Goal: Feedback & Contribution: Submit feedback/report problem

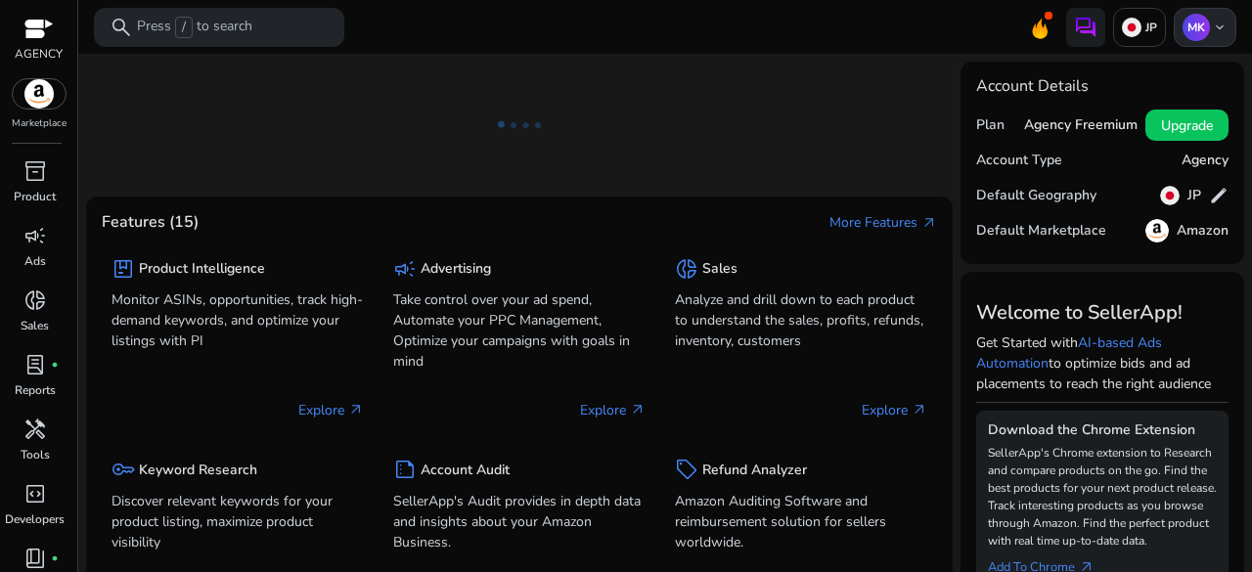
click at [1221, 24] on div "MK keyboard_arrow_down" at bounding box center [1205, 27] width 63 height 39
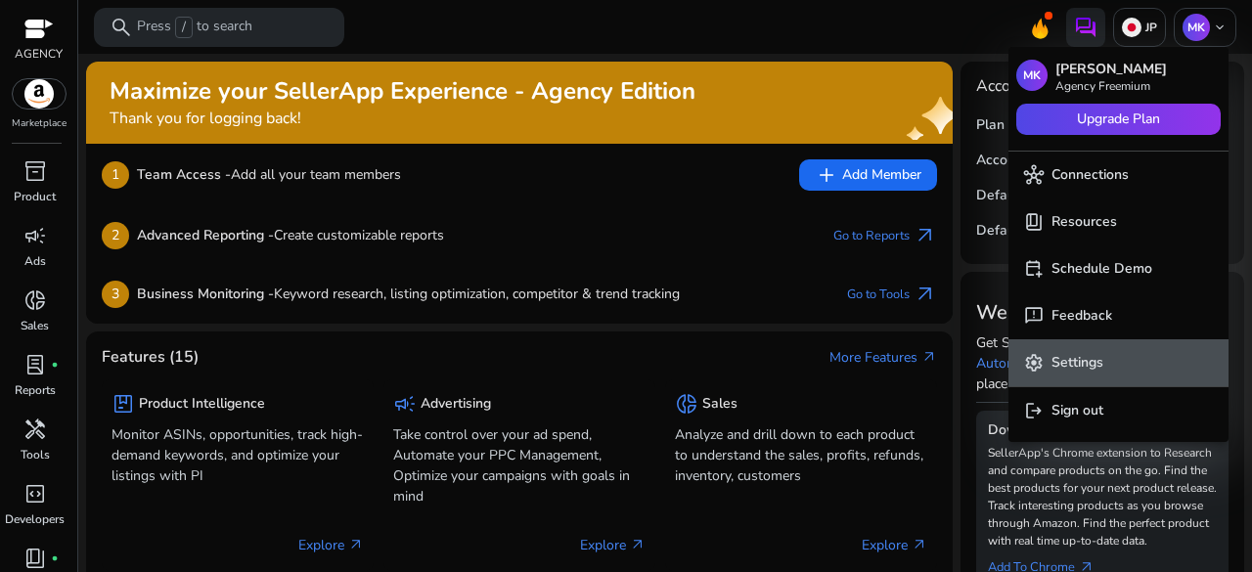
click at [1112, 357] on span "settings Settings" at bounding box center [1118, 363] width 189 height 22
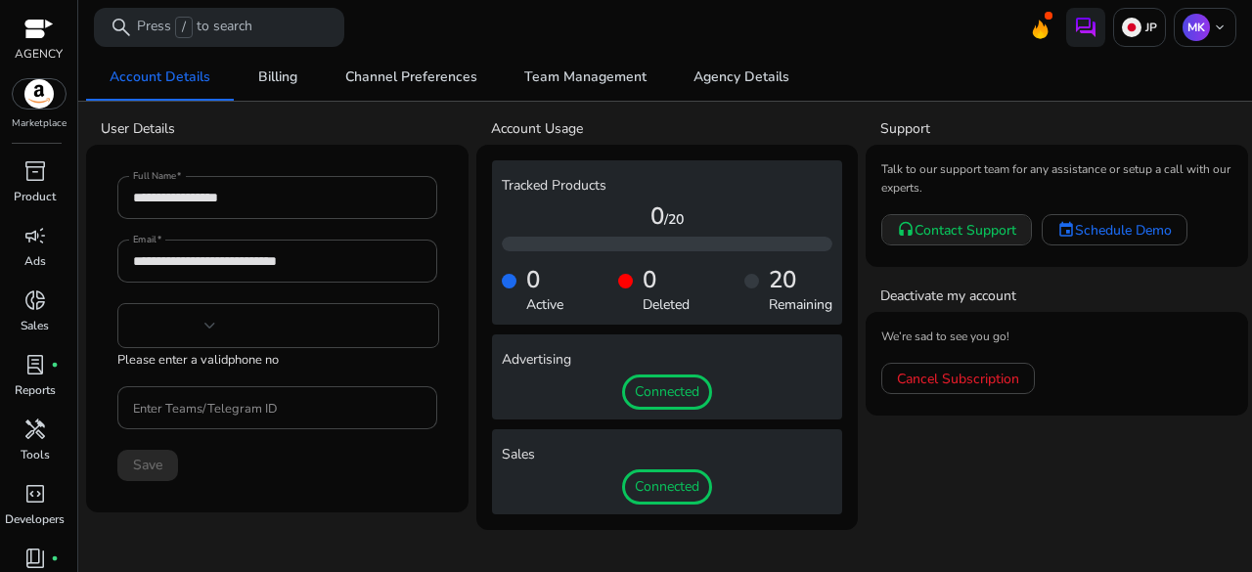
type input "***"
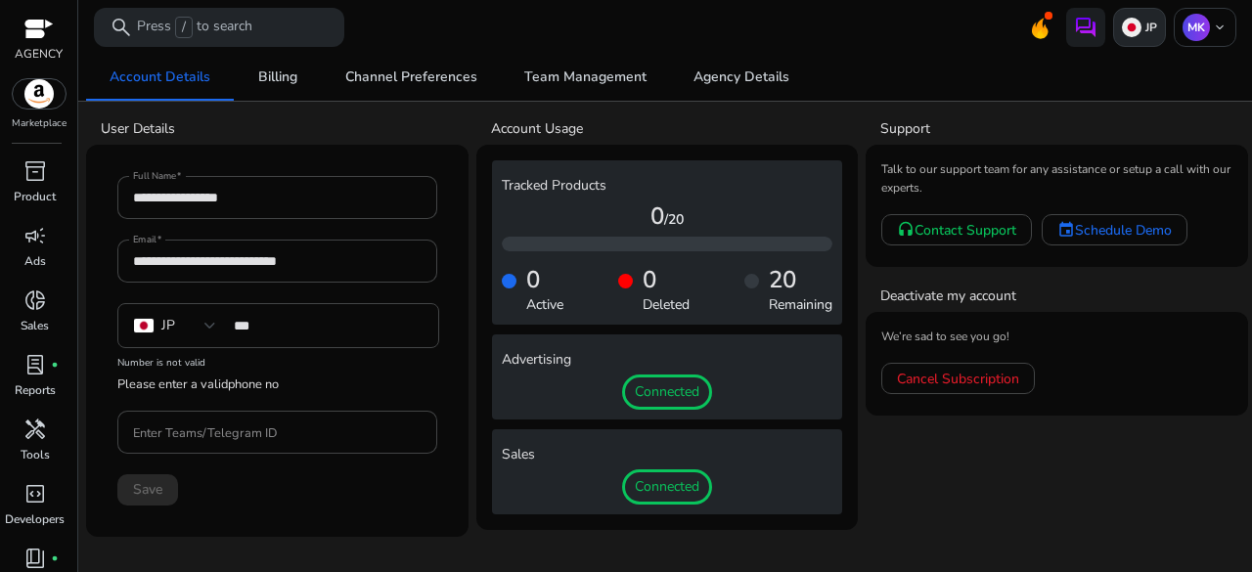
click at [1148, 36] on div "JP" at bounding box center [1139, 27] width 53 height 39
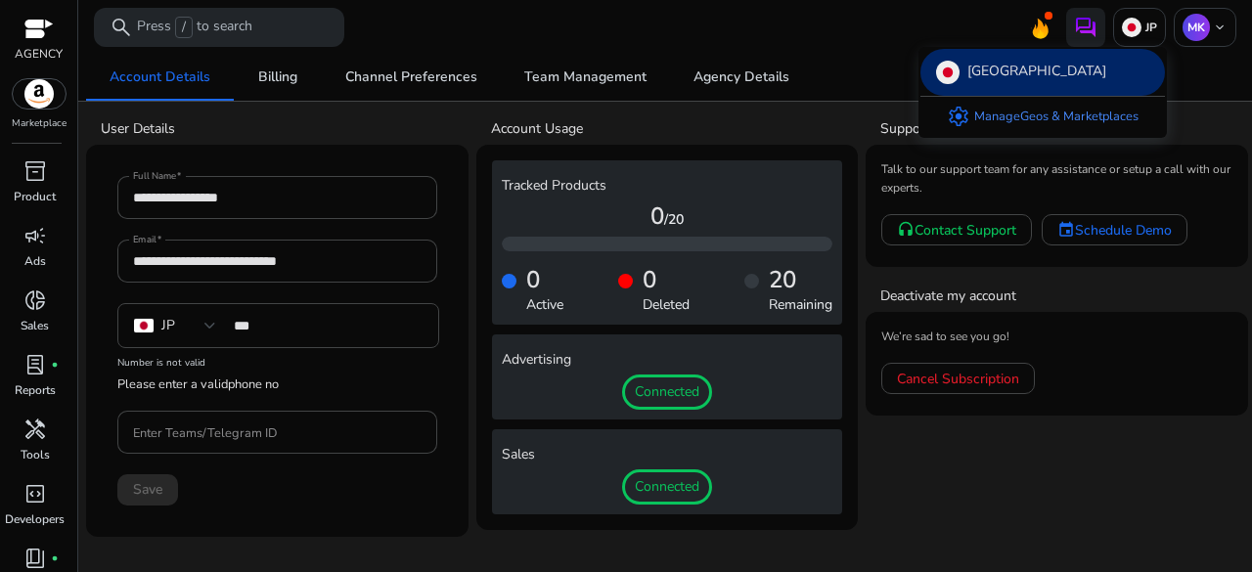
click at [1103, 67] on div "[GEOGRAPHIC_DATA]" at bounding box center [1042, 72] width 244 height 47
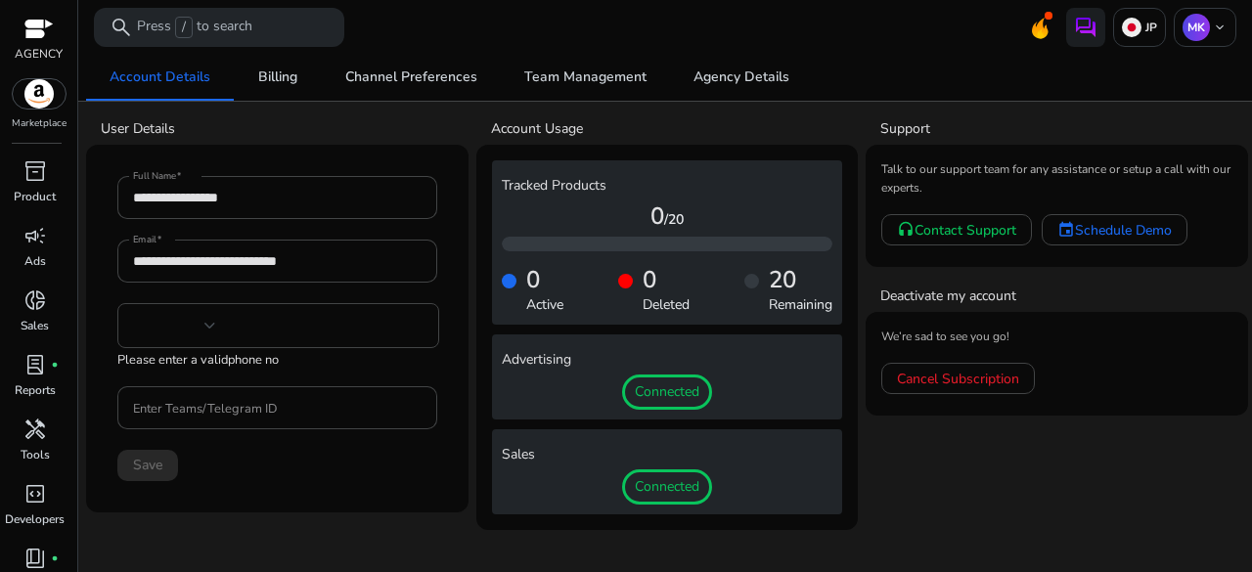
type input "***"
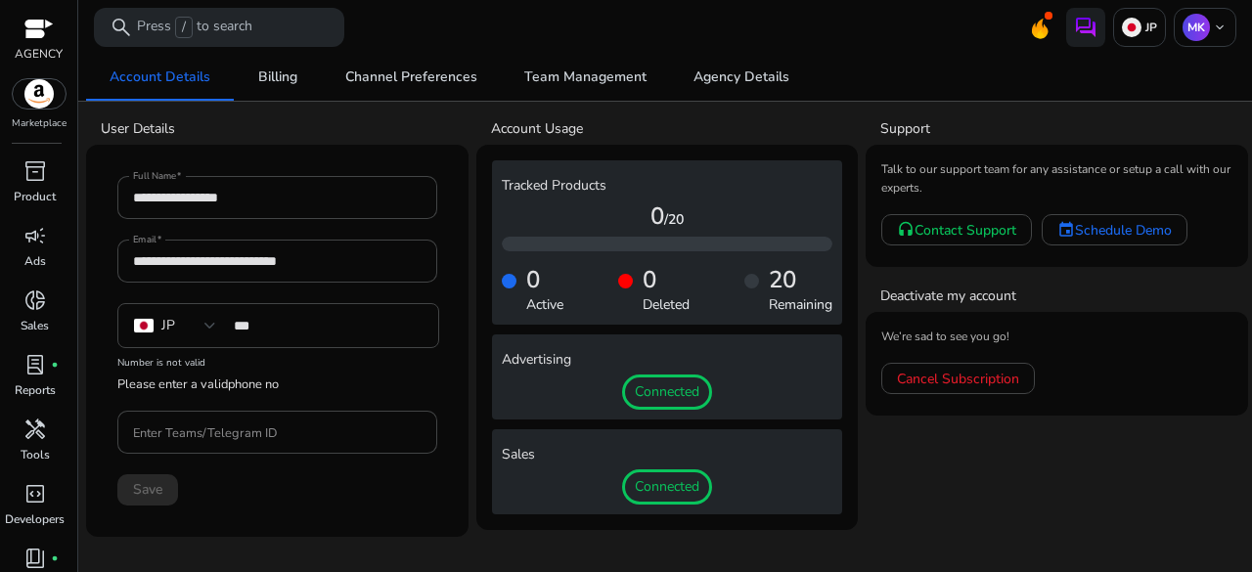
drag, startPoint x: 1146, startPoint y: 0, endPoint x: 893, endPoint y: 19, distance: 254.0
click at [893, 19] on mat-toolbar "search Press / to search JP MK keyboard_arrow_down" at bounding box center [665, 27] width 1174 height 54
drag, startPoint x: 877, startPoint y: 0, endPoint x: 943, endPoint y: 55, distance: 85.4
click at [942, 54] on div at bounding box center [665, 56] width 1174 height 4
click at [1009, 371] on span "Cancel Subscription" at bounding box center [958, 379] width 122 height 21
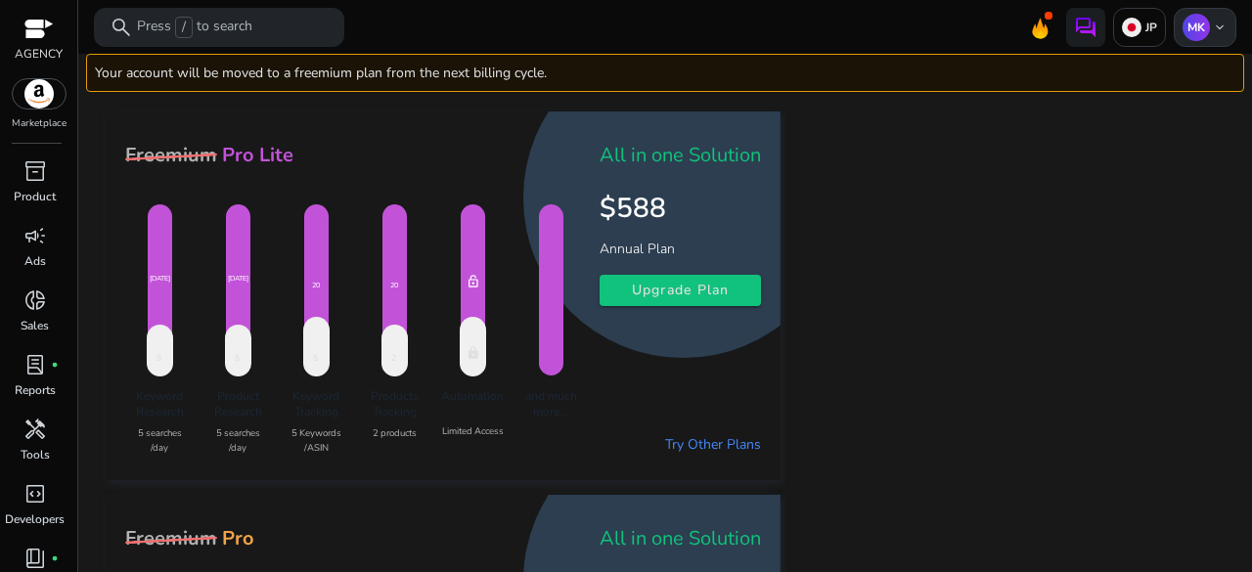
click at [1190, 31] on p "MK" at bounding box center [1195, 27] width 27 height 27
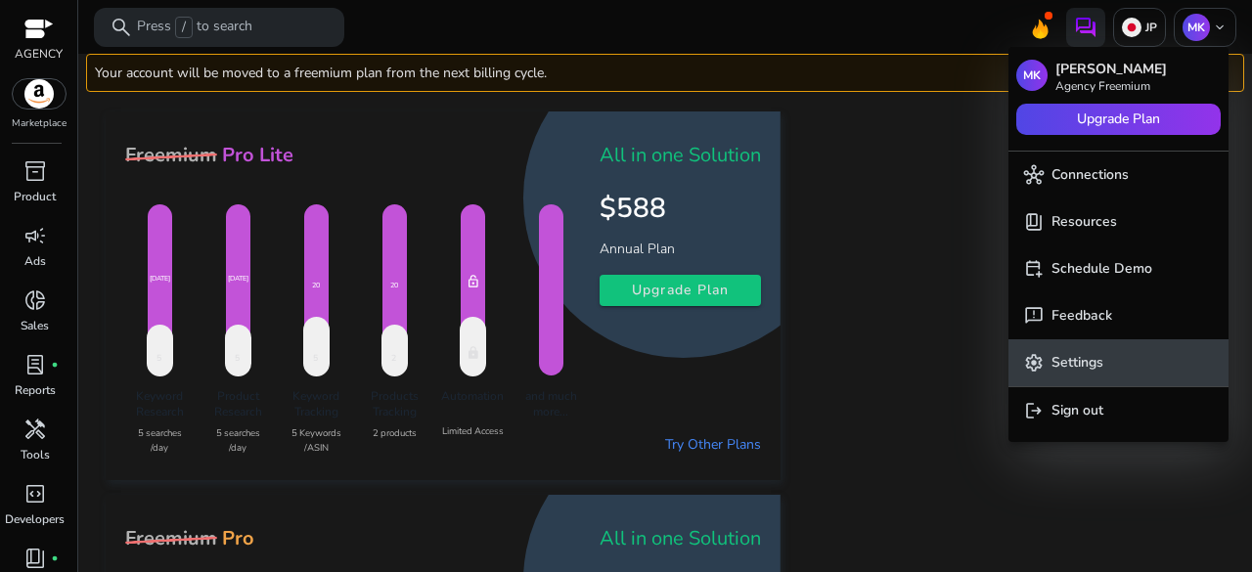
click at [1154, 341] on button "settings Settings" at bounding box center [1118, 362] width 220 height 47
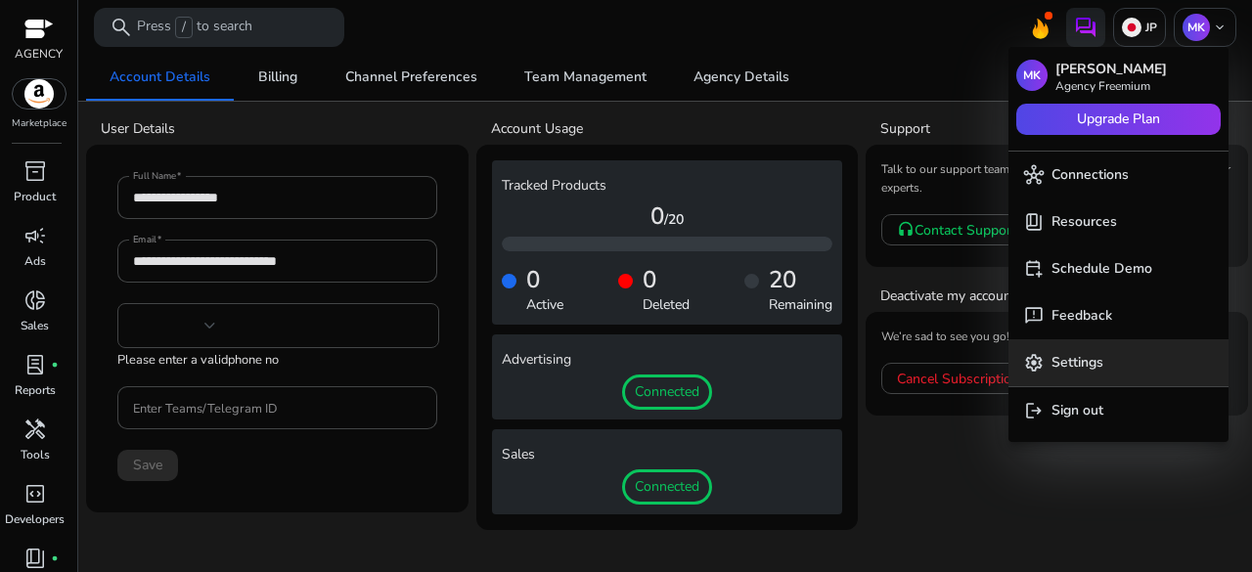
type input "***"
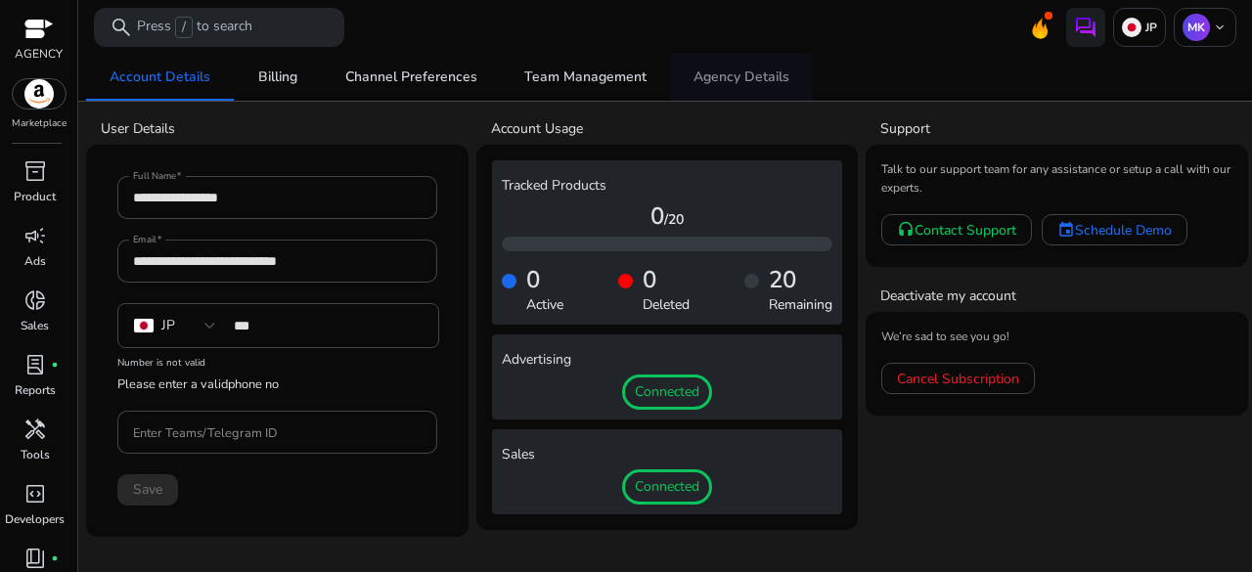
click at [743, 79] on span "Agency Details" at bounding box center [741, 77] width 96 height 14
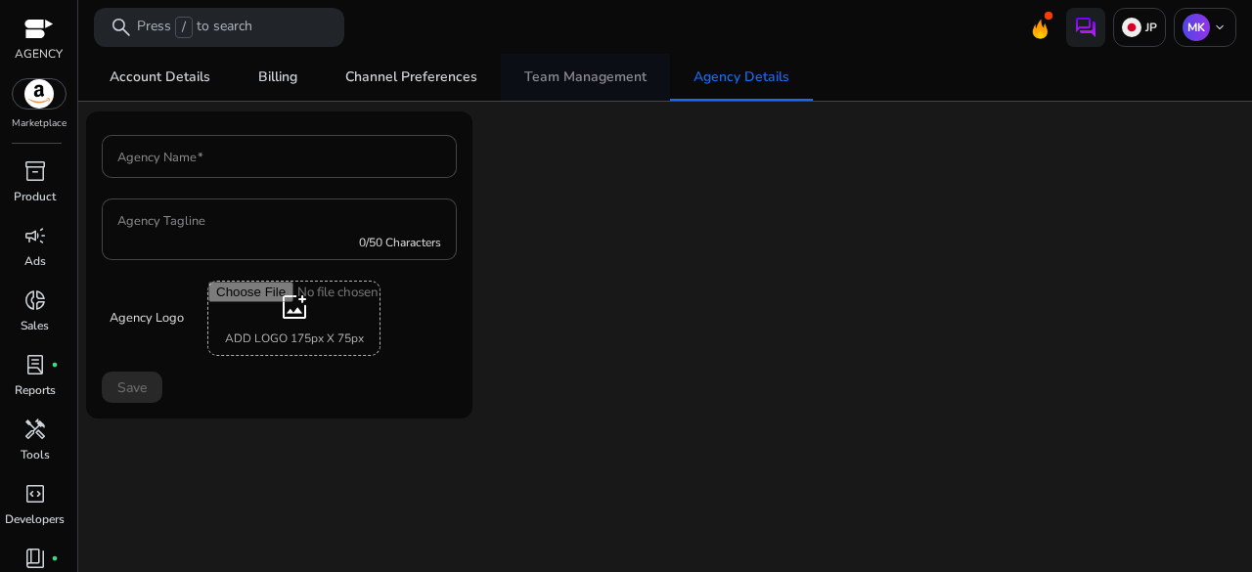
click at [528, 72] on span "Team Management" at bounding box center [585, 77] width 122 height 14
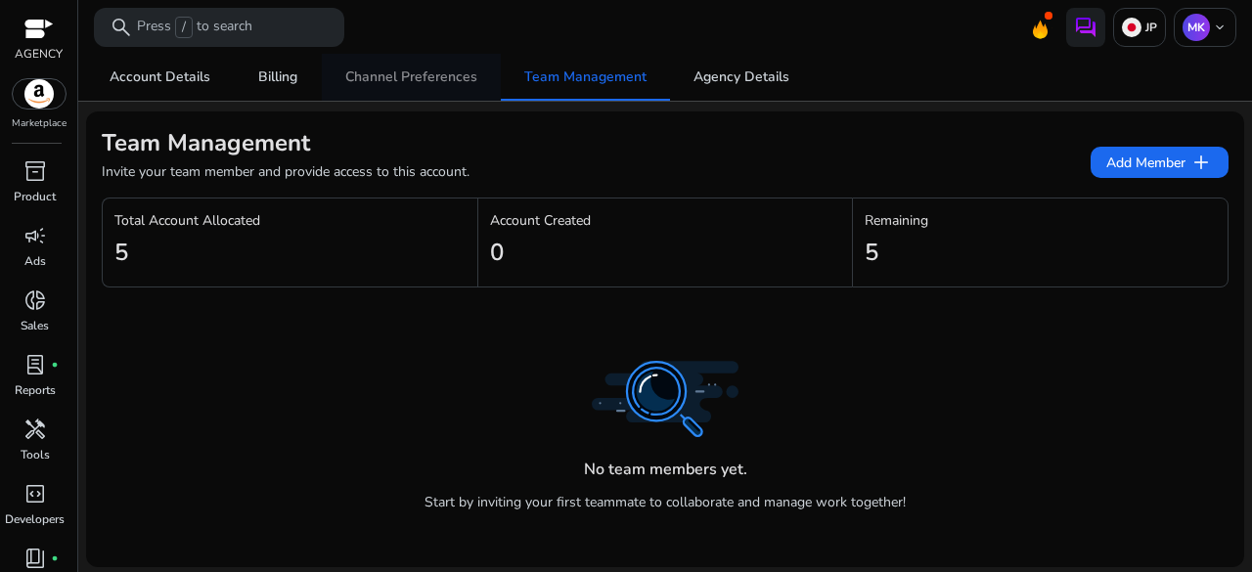
click at [463, 64] on span "Channel Preferences" at bounding box center [411, 77] width 132 height 47
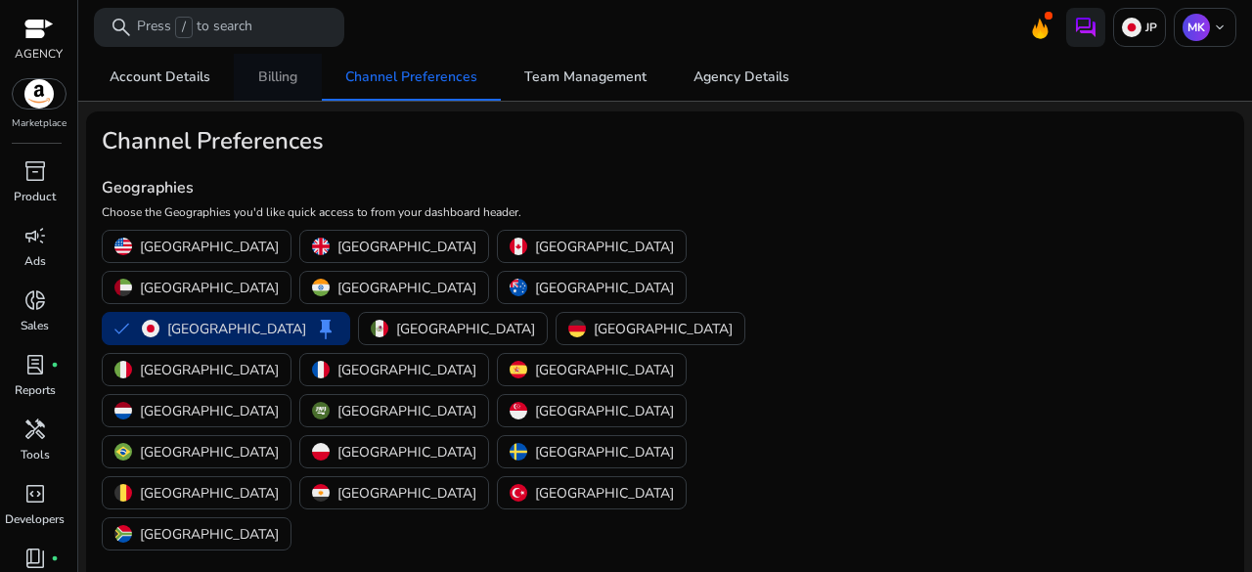
click at [303, 79] on link "Billing" at bounding box center [278, 77] width 88 height 47
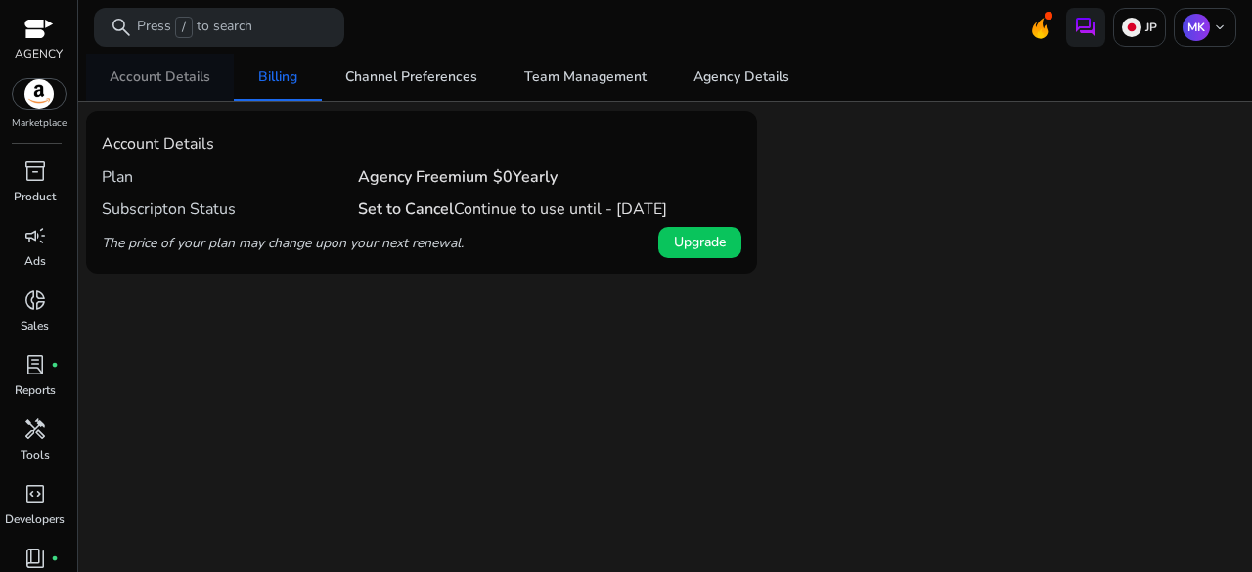
click at [183, 70] on span "Account Details" at bounding box center [160, 77] width 101 height 14
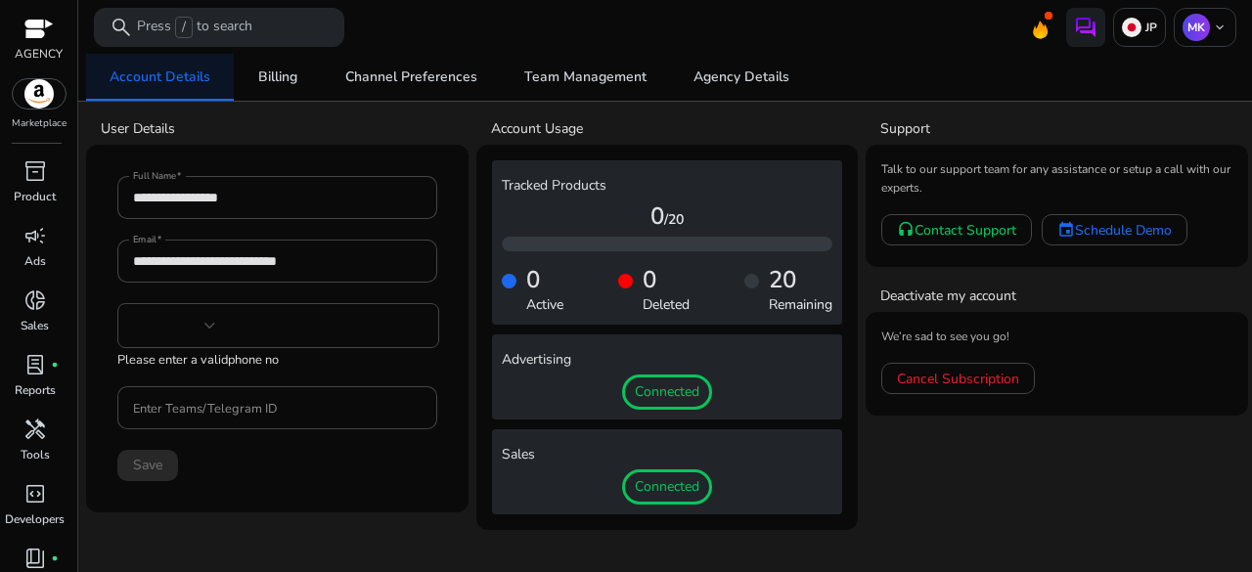
type input "***"
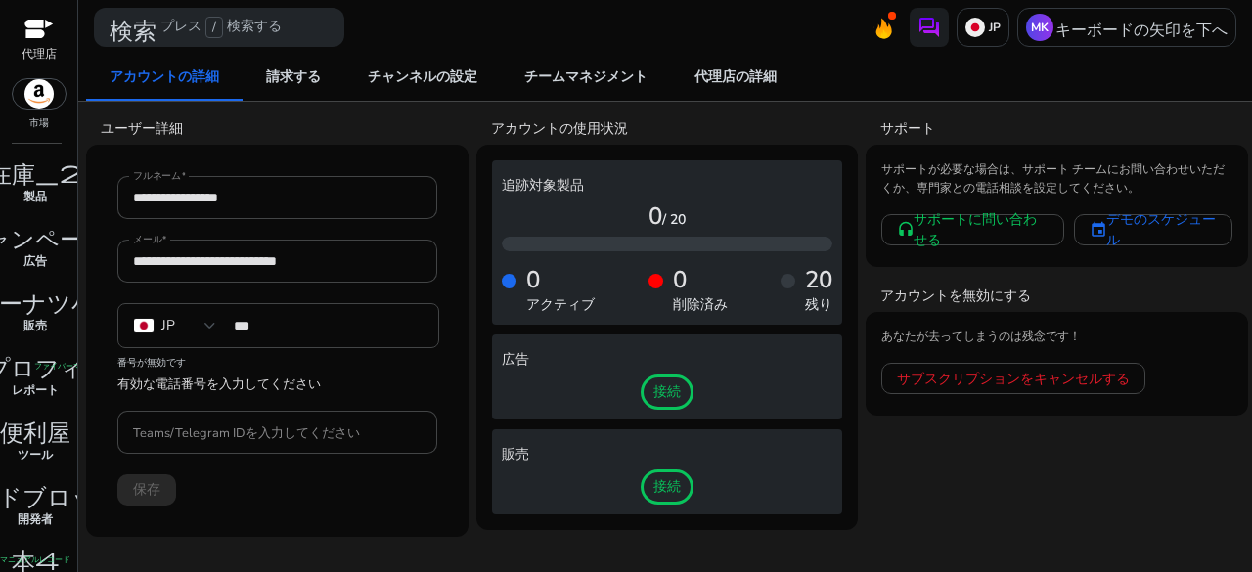
click at [933, 478] on app-user-support "サポート サポートが必要な場合は、サポート チームにお問い合わせいただくか、専門家との電話相談を設定してください。 headset サポートに問い合わせる e…" at bounding box center [1056, 323] width 382 height 425
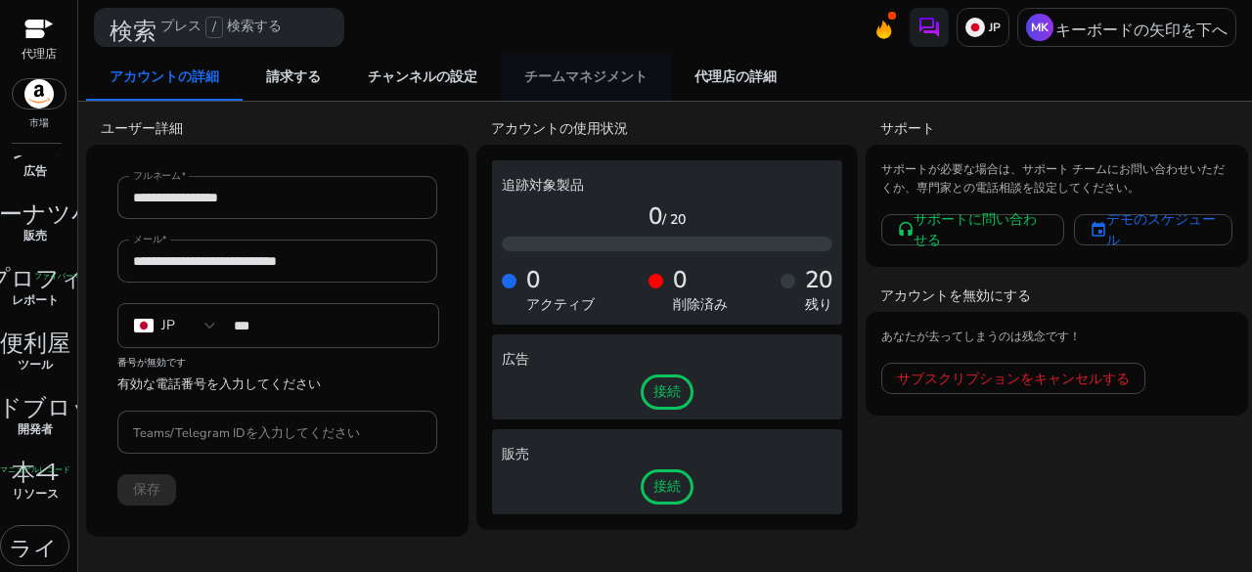
click at [565, 75] on font "チームマネジメント" at bounding box center [585, 76] width 123 height 19
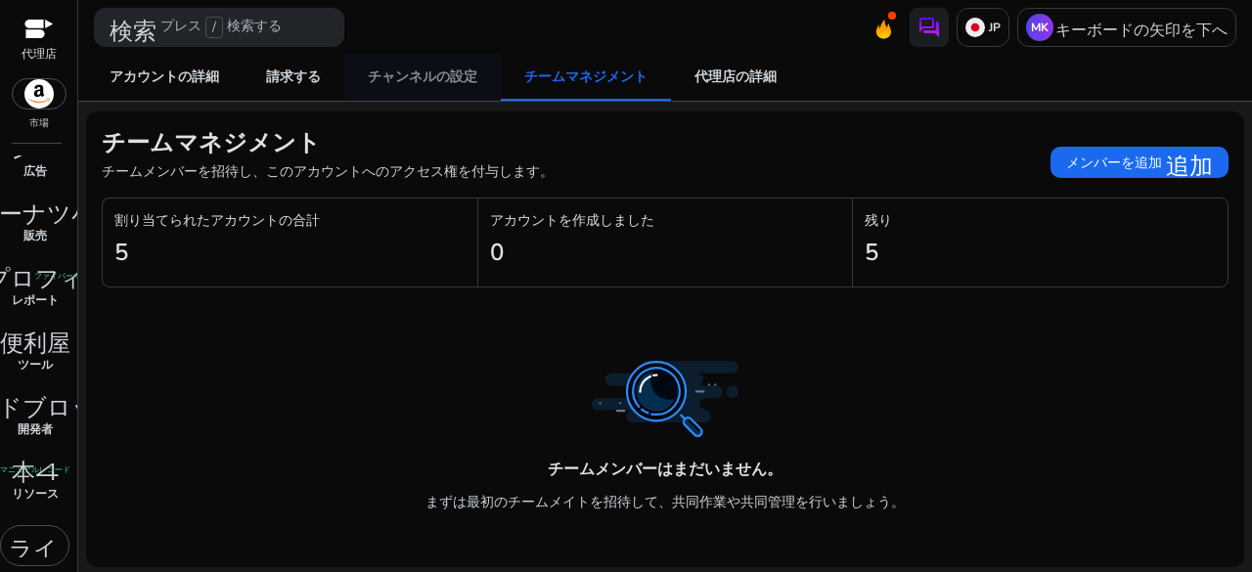
drag, startPoint x: 493, startPoint y: 69, endPoint x: 411, endPoint y: 69, distance: 82.1
click at [493, 69] on link "チャンネルの設定" at bounding box center [422, 77] width 156 height 47
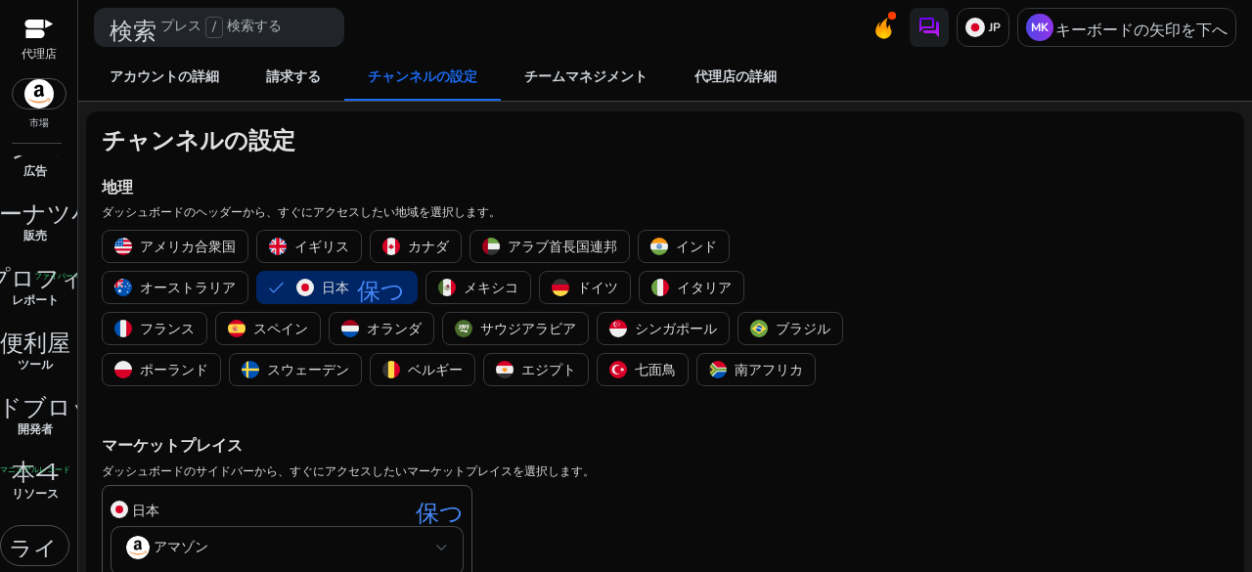
click at [35, 94] on img at bounding box center [39, 93] width 53 height 29
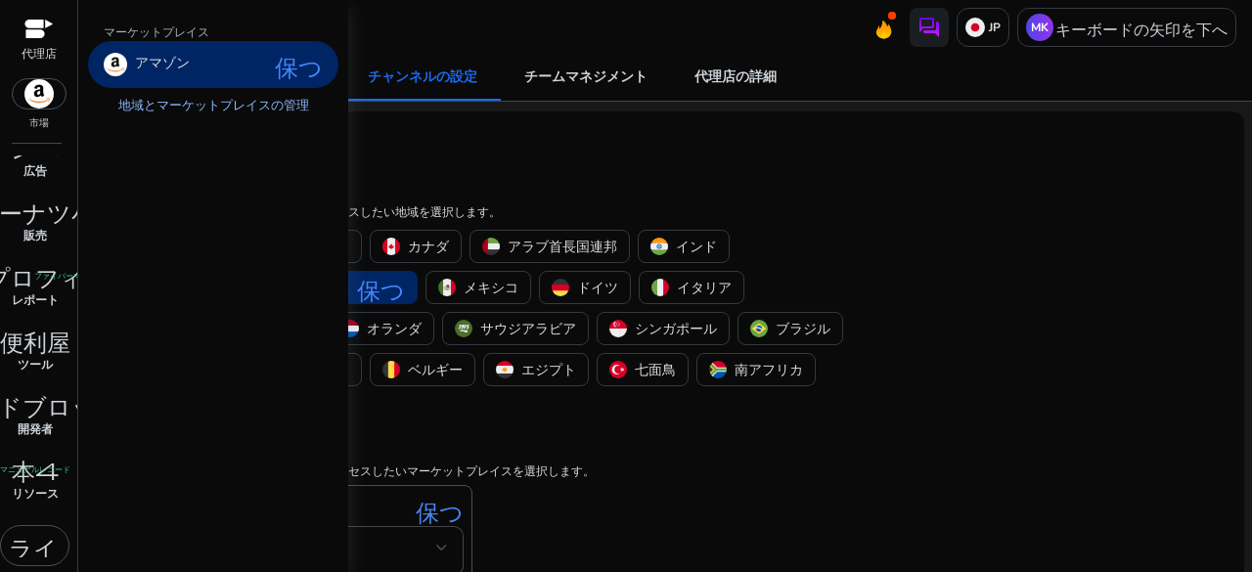
click at [184, 110] on font "地域とマーケットプレイスの管理" at bounding box center [213, 106] width 191 height 18
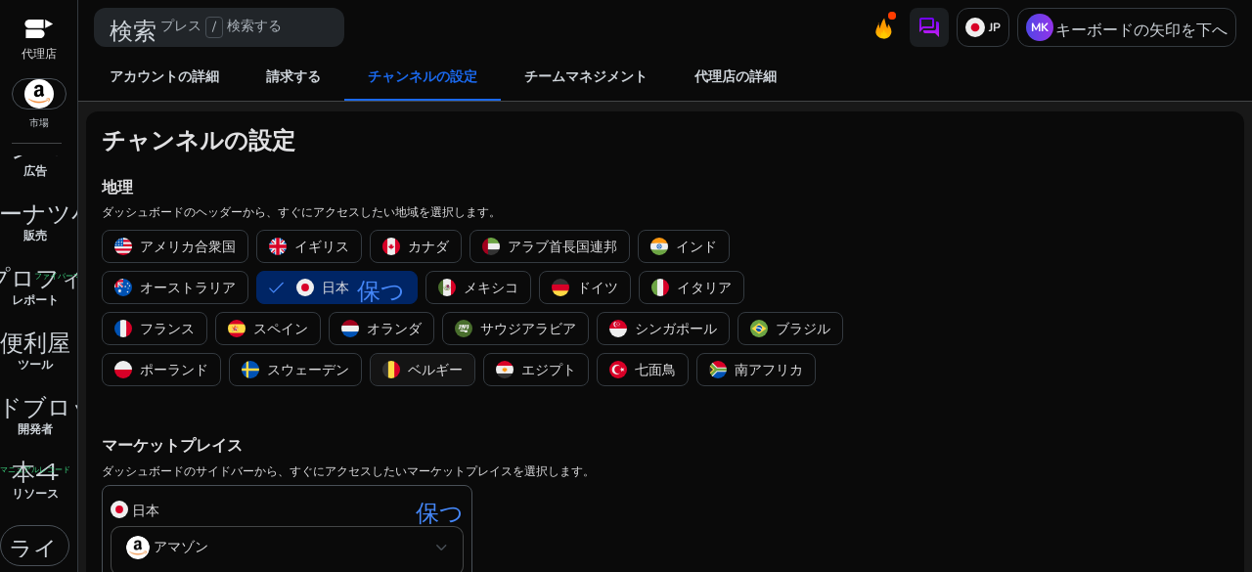
scroll to position [111, 0]
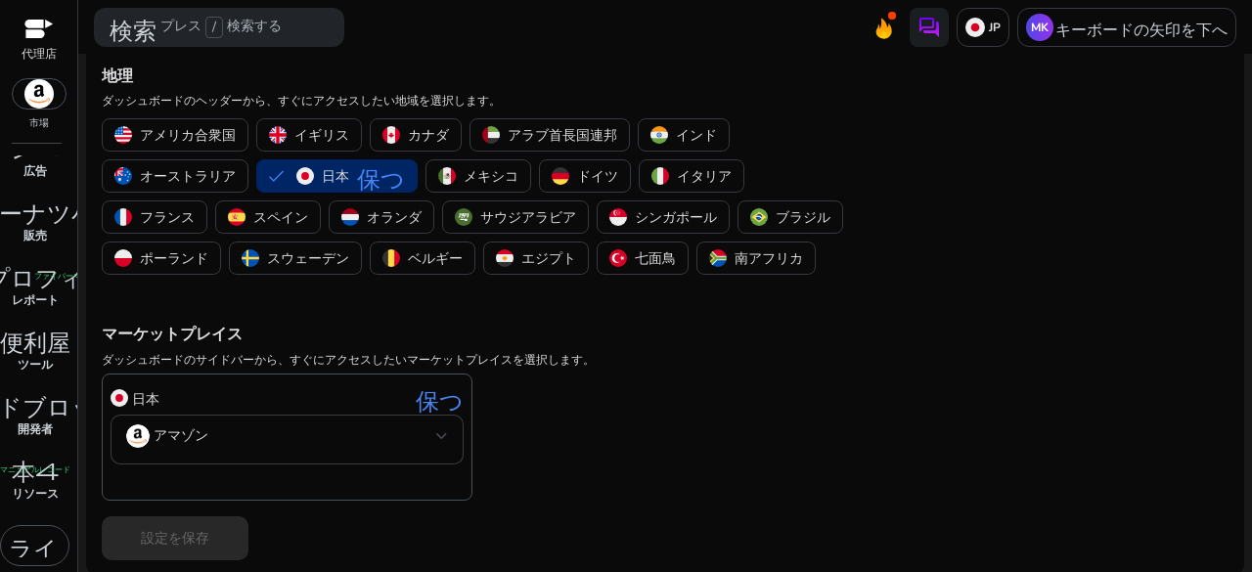
click at [359, 430] on mat-select-trigger "アマゾン" at bounding box center [281, 435] width 310 height 23
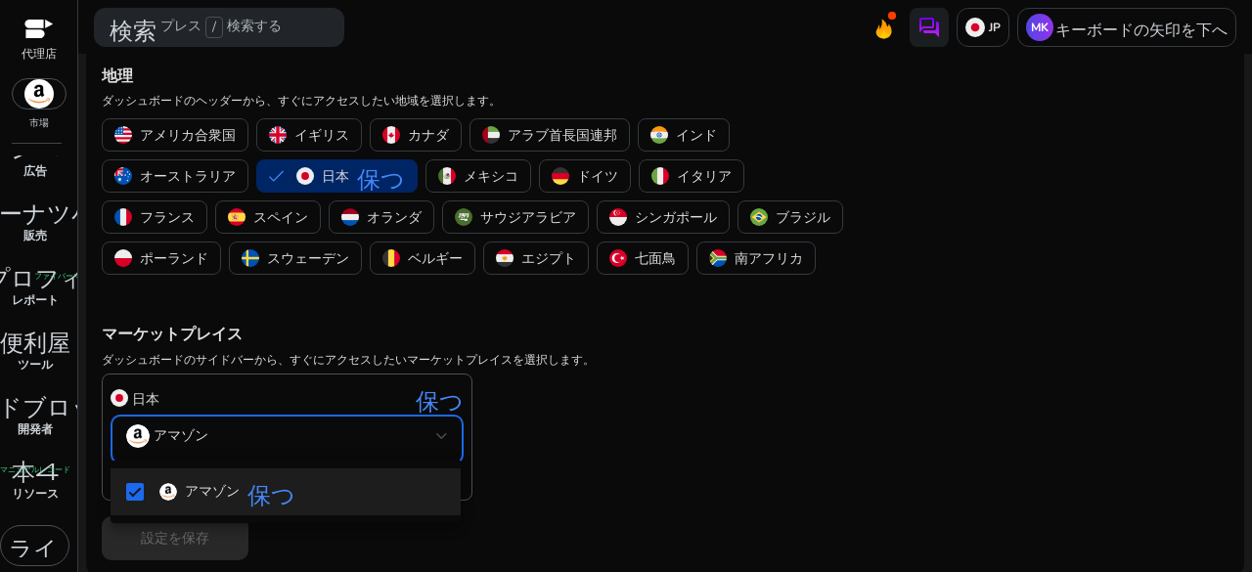
click at [568, 454] on div at bounding box center [626, 286] width 1252 height 572
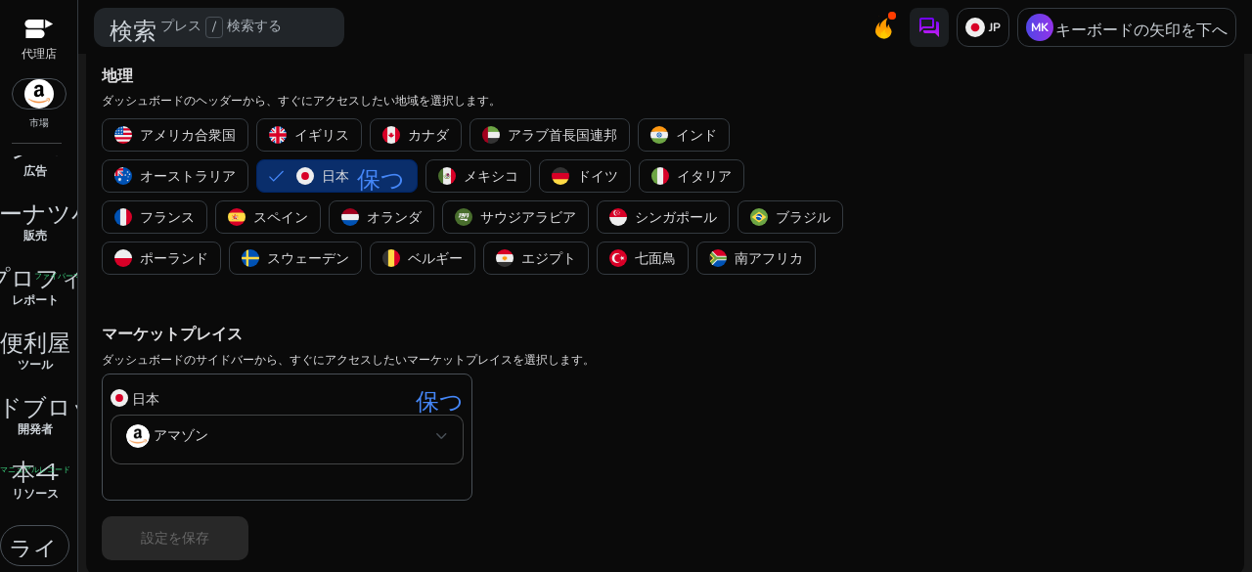
click at [289, 166] on button "日本 保つ" at bounding box center [336, 175] width 159 height 31
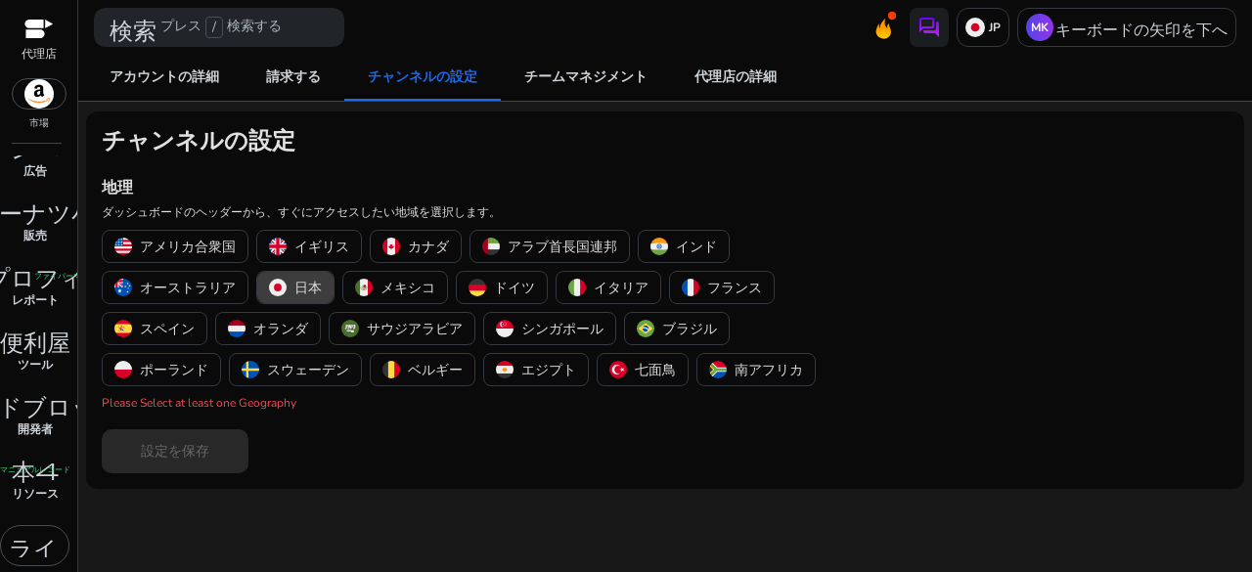
scroll to position [0, 0]
click at [171, 65] on span "アカウントの詳細" at bounding box center [165, 77] width 110 height 47
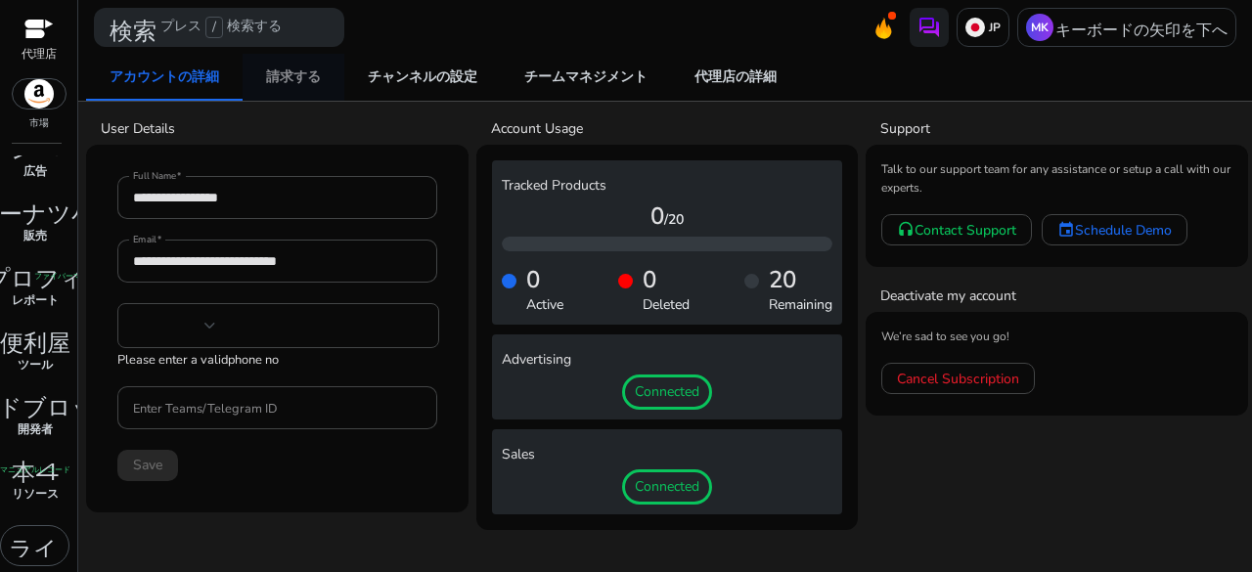
type input "***"
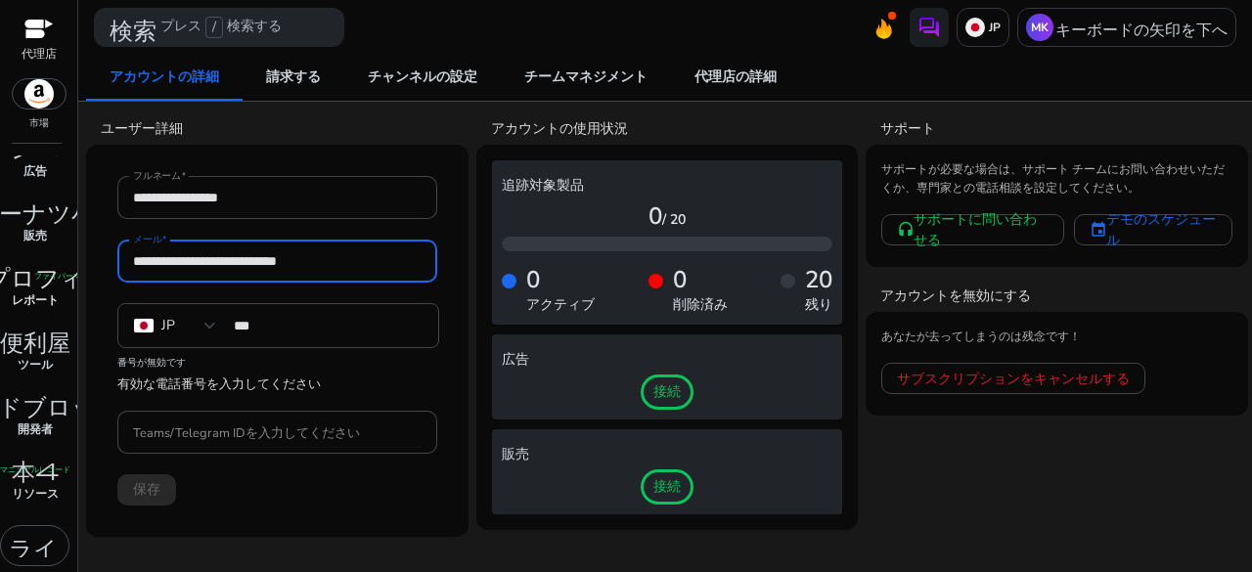
drag, startPoint x: 376, startPoint y: 259, endPoint x: 39, endPoint y: 268, distance: 336.5
click at [39, 268] on mat-sidenav-container "**********" at bounding box center [626, 286] width 1252 height 572
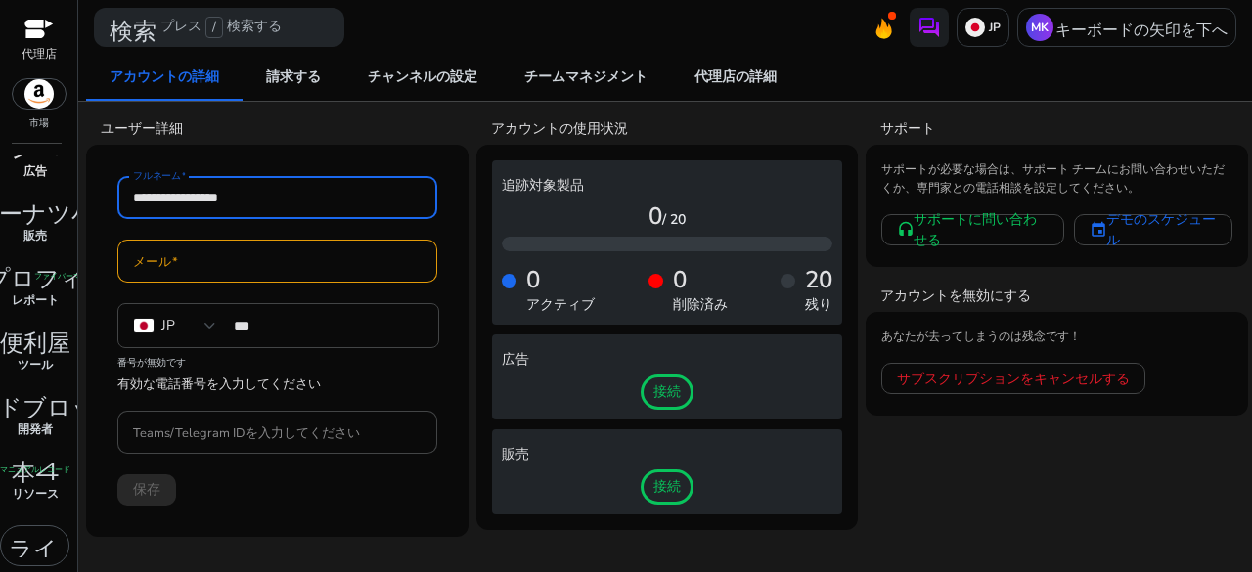
drag, startPoint x: 280, startPoint y: 202, endPoint x: 44, endPoint y: 191, distance: 236.0
click at [44, 191] on mat-sidenav-container "**********" at bounding box center [626, 286] width 1252 height 572
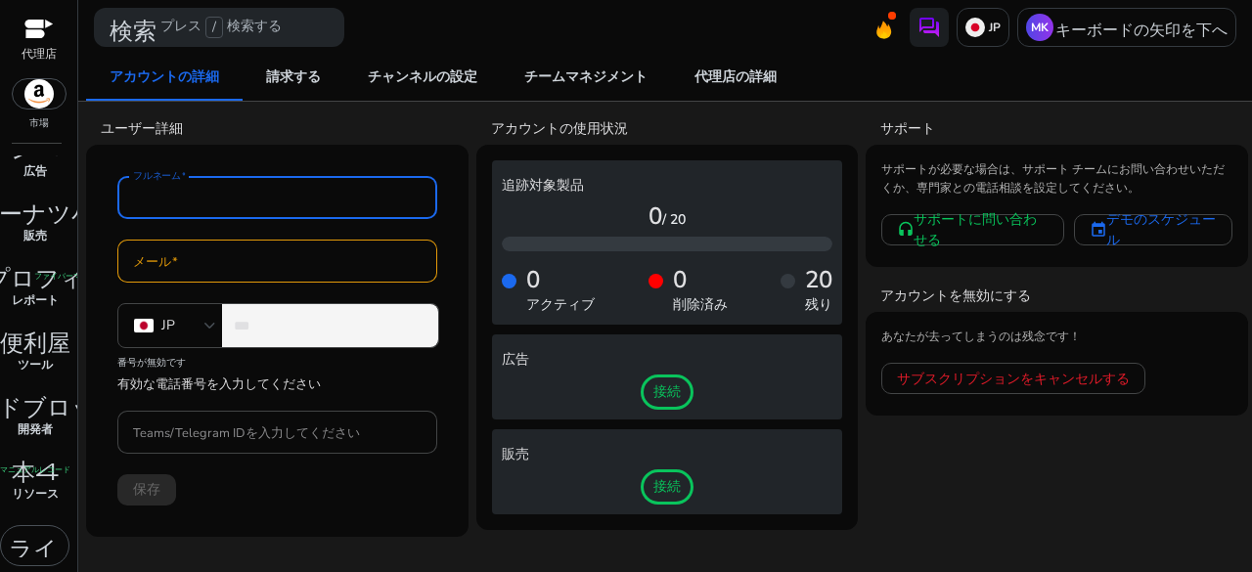
click at [278, 322] on input "***" at bounding box center [328, 326] width 189 height 22
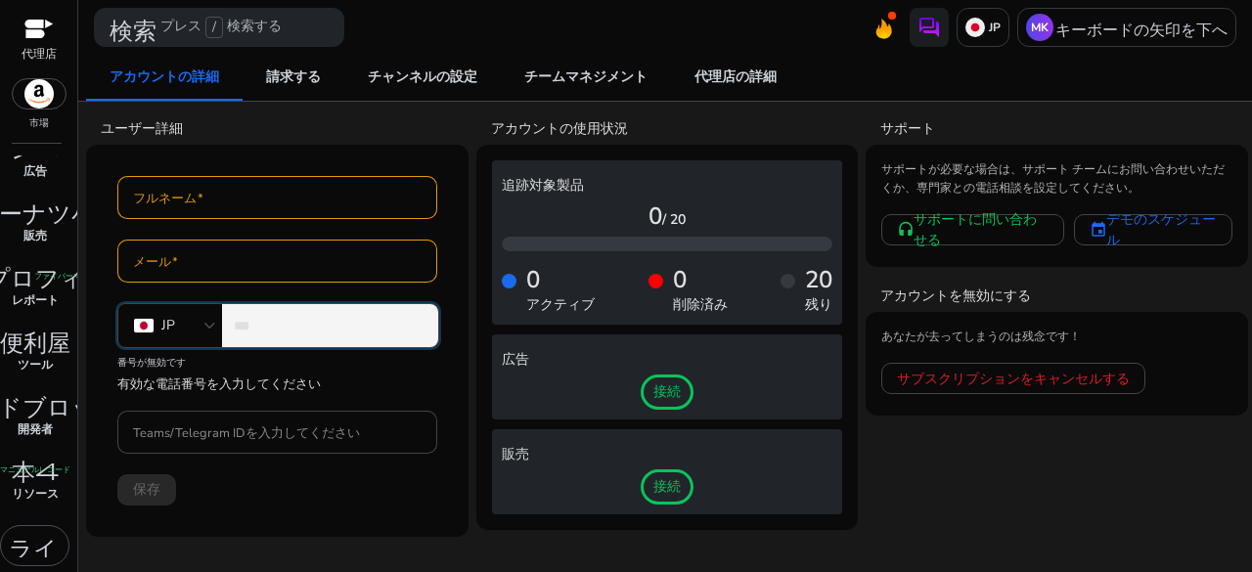
click at [278, 322] on input "***" at bounding box center [328, 326] width 189 height 22
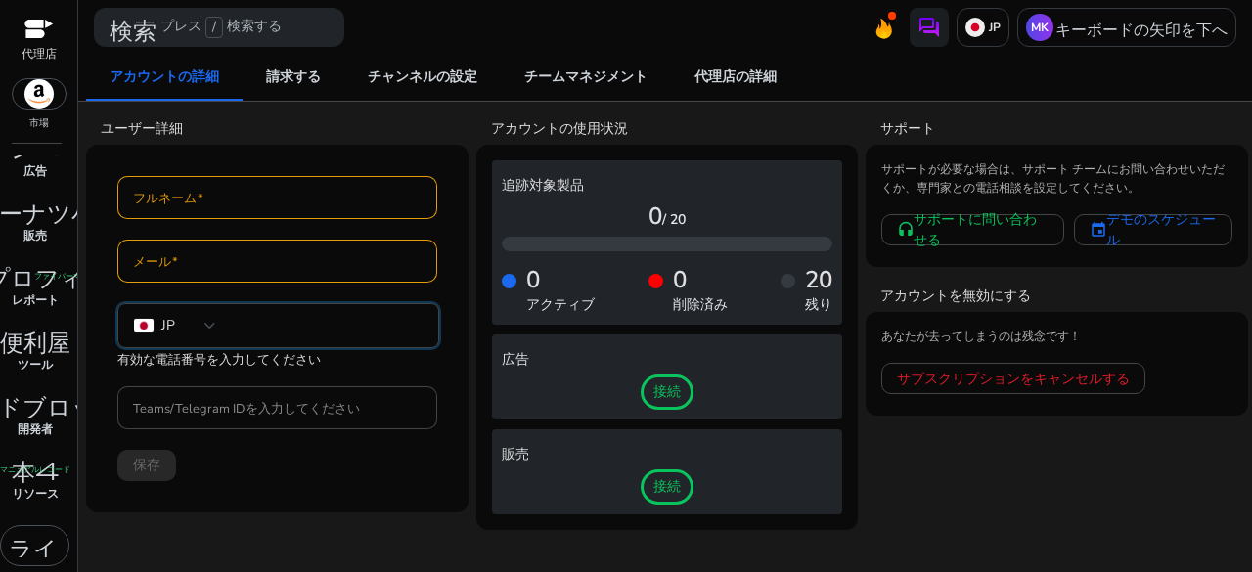
click at [327, 477] on div "保存" at bounding box center [277, 465] width 320 height 31
click at [550, 77] on font "チームマネジメント" at bounding box center [585, 76] width 123 height 19
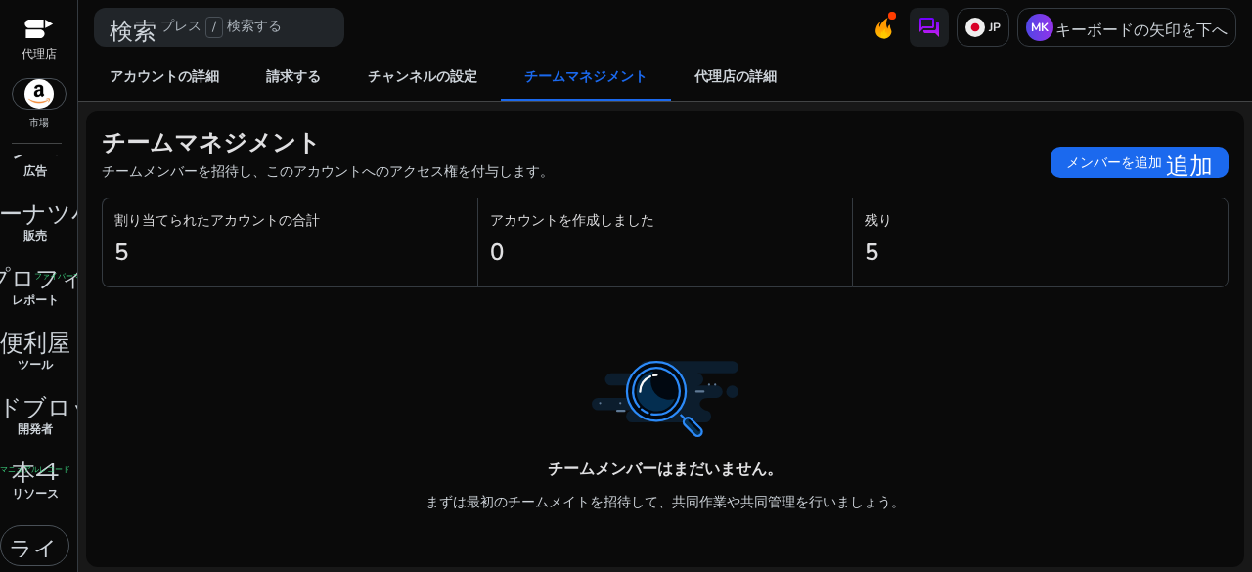
click at [119, 251] on font "5" at bounding box center [121, 252] width 14 height 31
click at [209, 89] on span "アカウントの詳細" at bounding box center [165, 77] width 110 height 47
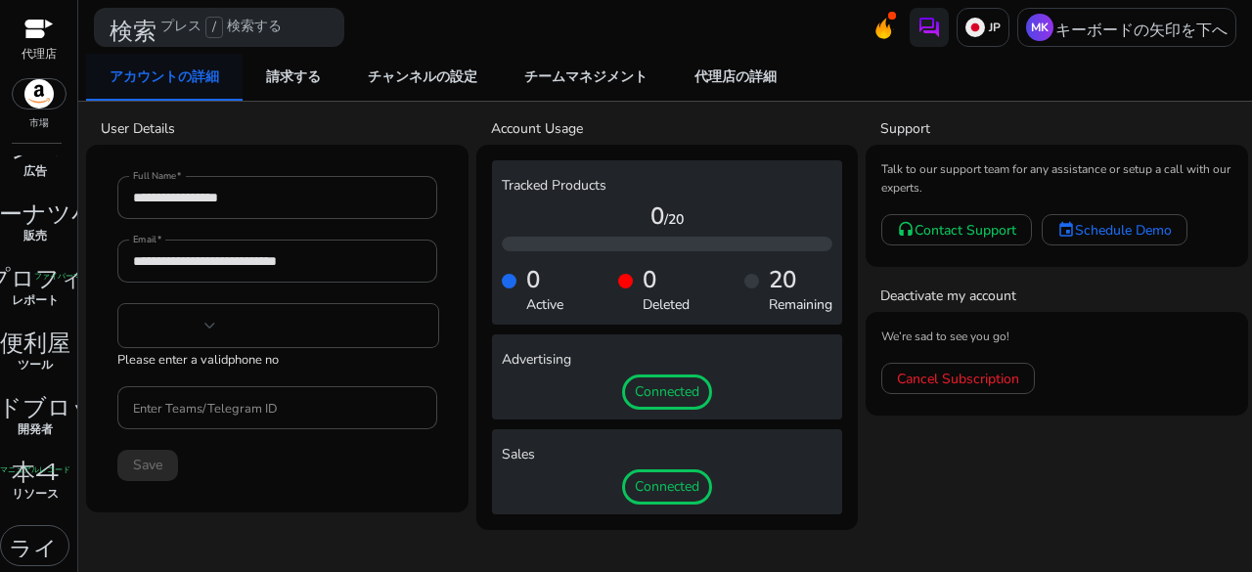
type input "***"
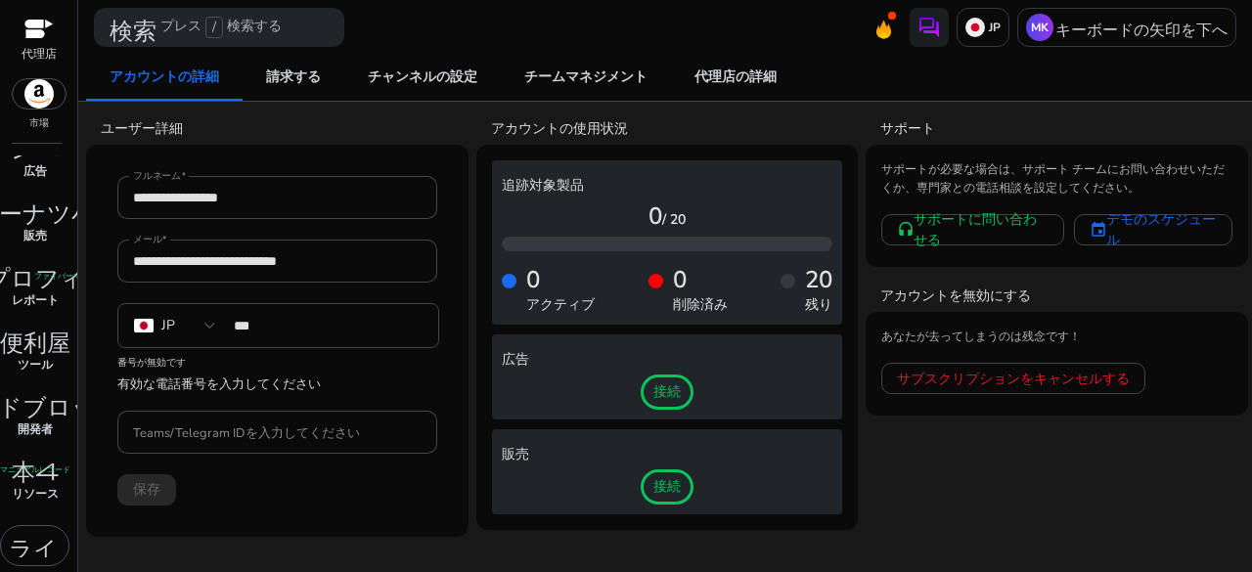
click at [678, 390] on font "接続" at bounding box center [666, 391] width 27 height 19
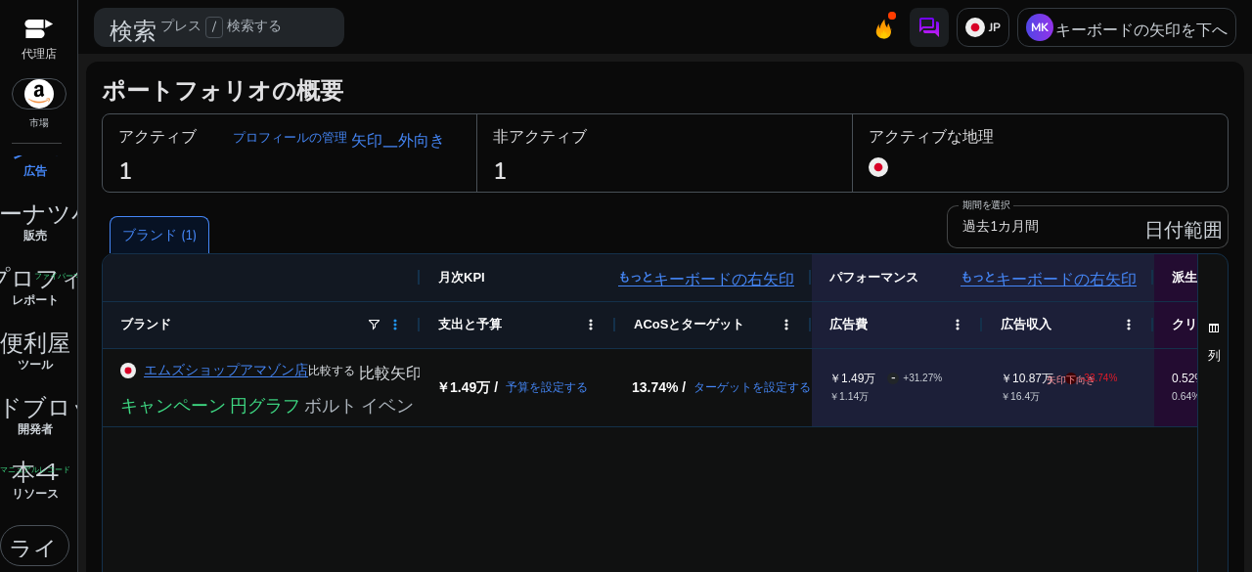
click at [397, 318] on span at bounding box center [395, 325] width 16 height 16
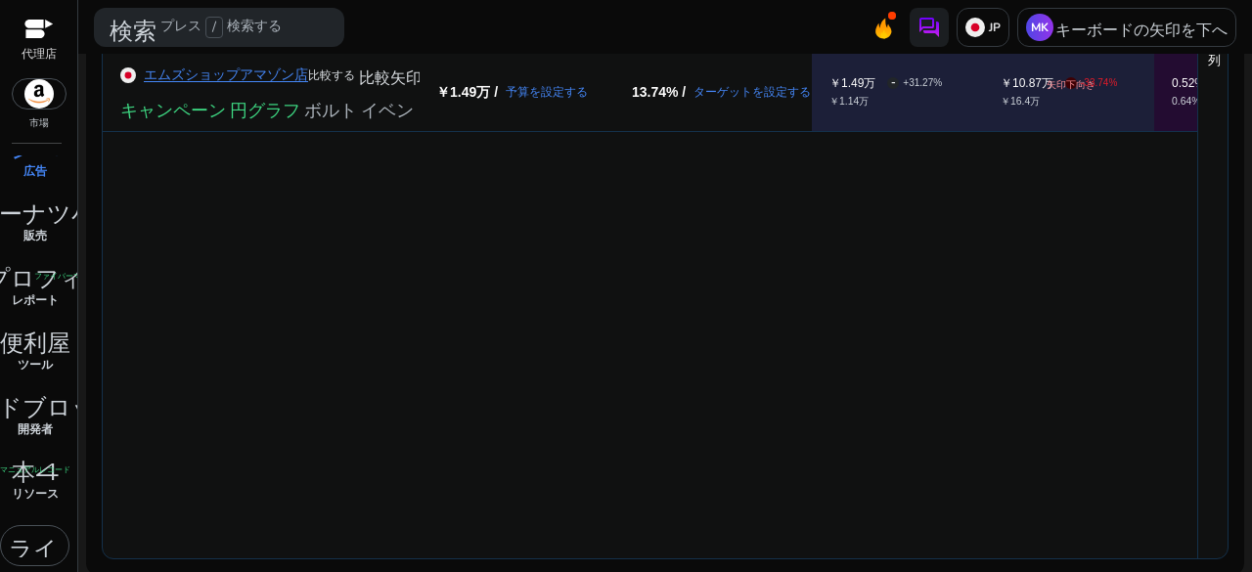
scroll to position [296, 0]
drag, startPoint x: 940, startPoint y: 547, endPoint x: 1232, endPoint y: 537, distance: 292.6
click at [1232, 537] on mat-card "ポートフォリオの概要 アクティブ プロフィールの管理 矢印_外向き 1 非アクティブ 1 アクティブな地理 ブランド (1) 期間を選択 過去1カ月間 日付範…" at bounding box center [665, 169] width 1158 height 809
drag, startPoint x: 894, startPoint y: 556, endPoint x: 1037, endPoint y: 545, distance: 143.3
click at [1037, 545] on div "行グループを設定するにはここにドラッグします 列ラベルを設定するにはここにドラッグします 月次KPI もっと キーボードの右矢印 パフォーマンス もっと キー…" at bounding box center [665, 257] width 1127 height 601
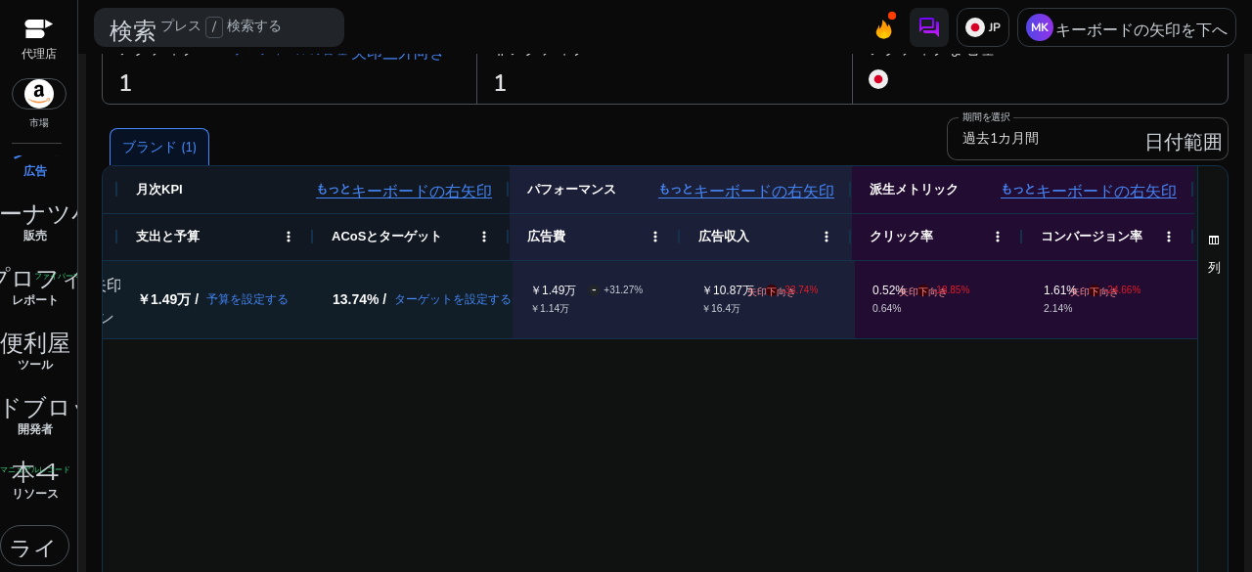
scroll to position [0, 0]
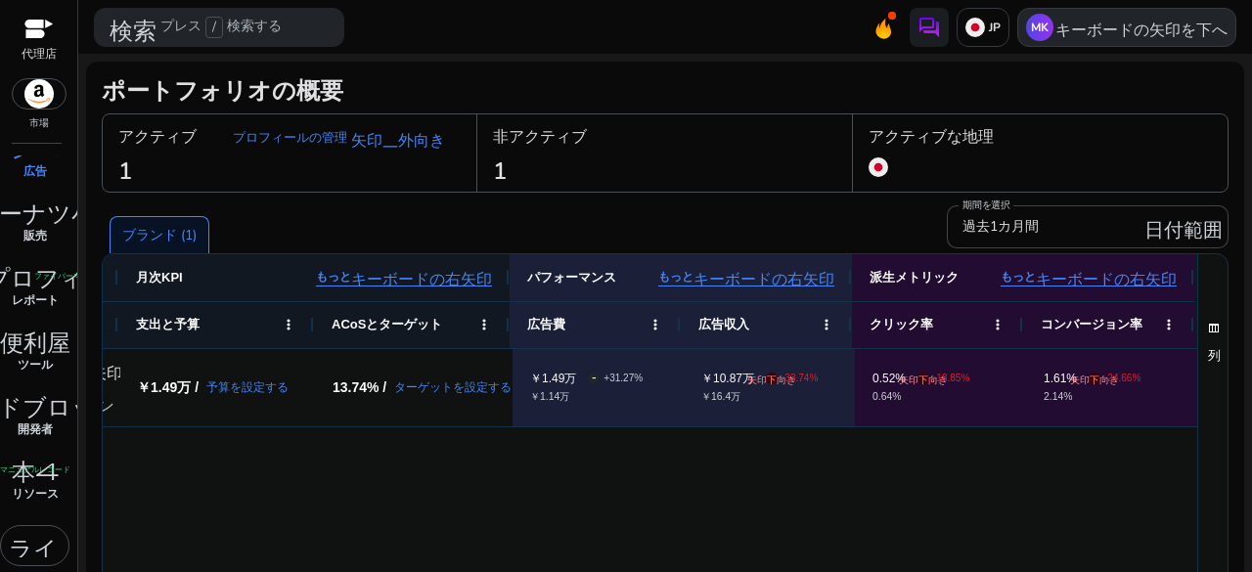
click at [1079, 38] on div "MK キーボードの矢印を下へ" at bounding box center [1126, 27] width 219 height 39
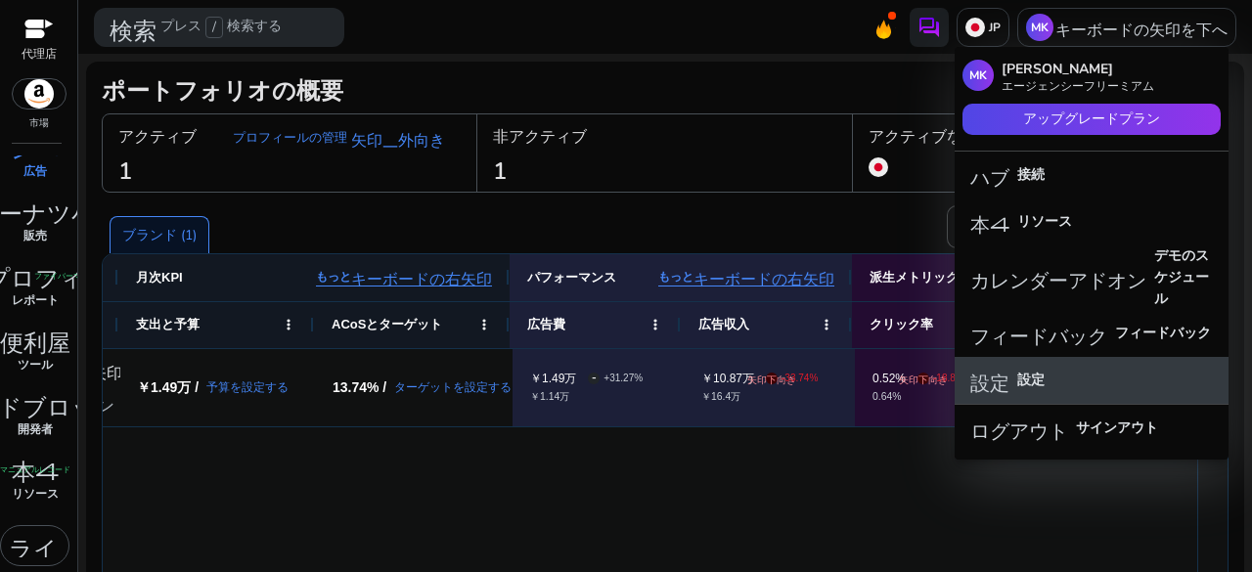
click at [1036, 395] on button "設定 設定" at bounding box center [1091, 380] width 274 height 47
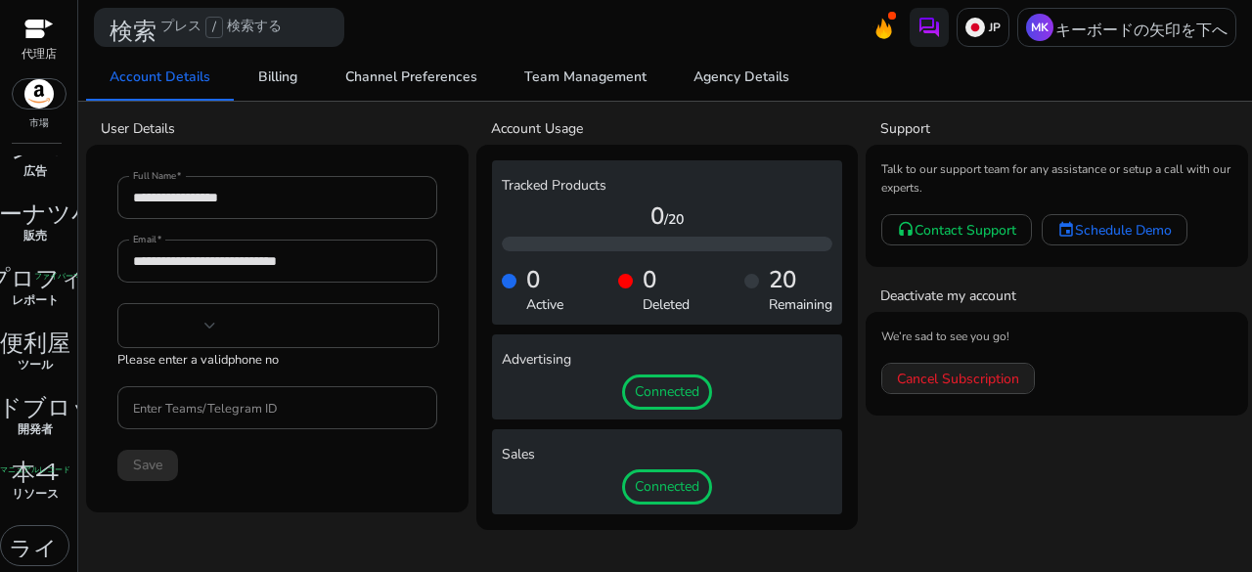
type input "***"
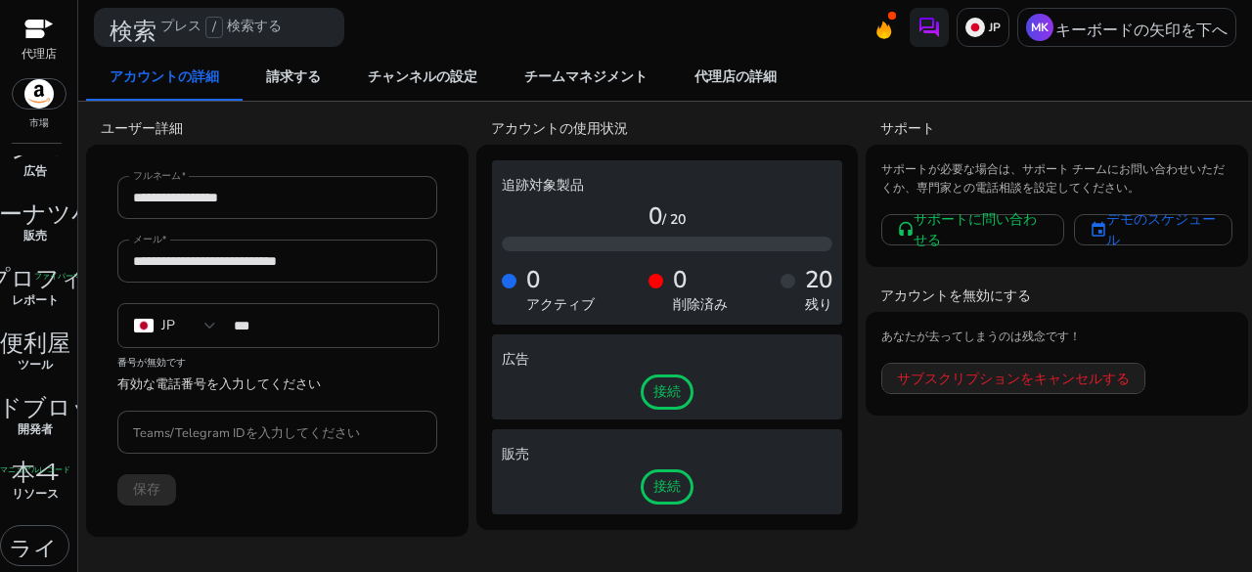
click at [1008, 363] on span at bounding box center [1013, 378] width 262 height 47
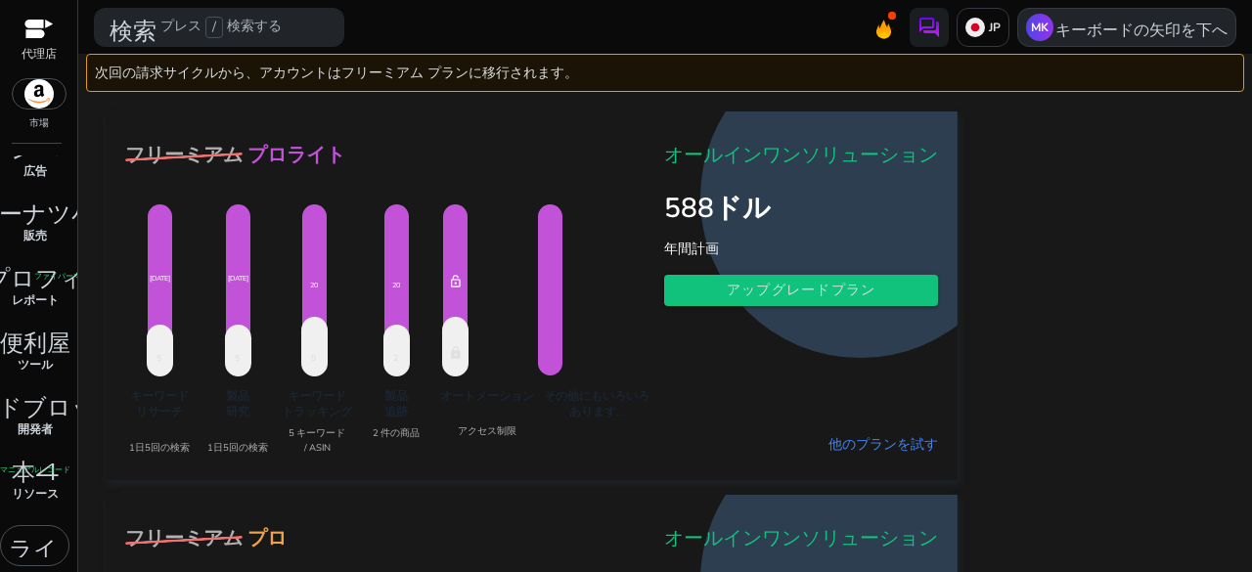
click at [1055, 34] on font "キーボードの矢印を下へ" at bounding box center [1141, 28] width 172 height 20
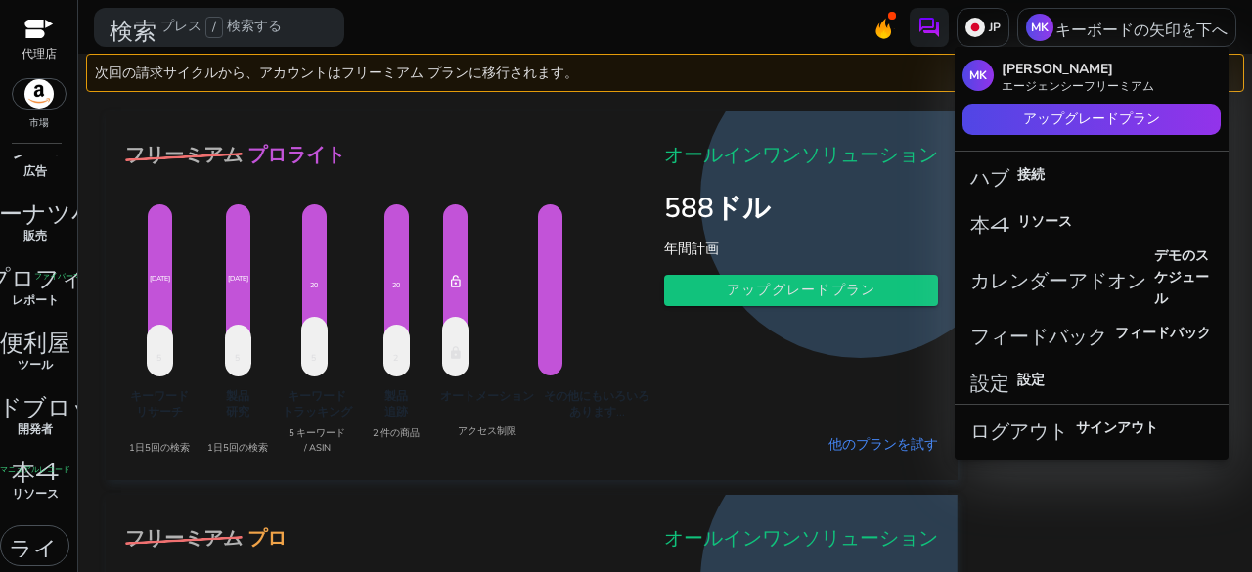
click at [1024, 79] on font "エージェンシーフリーミアム" at bounding box center [1077, 86] width 153 height 16
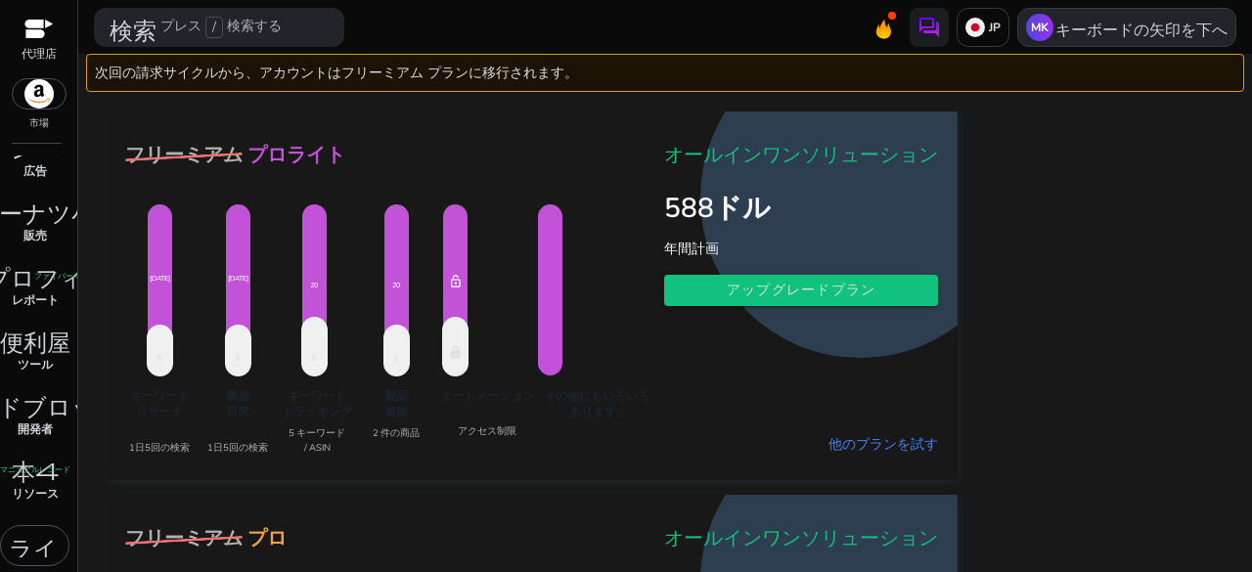
click at [1114, 27] on font "キーボードの矢印を下へ" at bounding box center [1141, 28] width 172 height 20
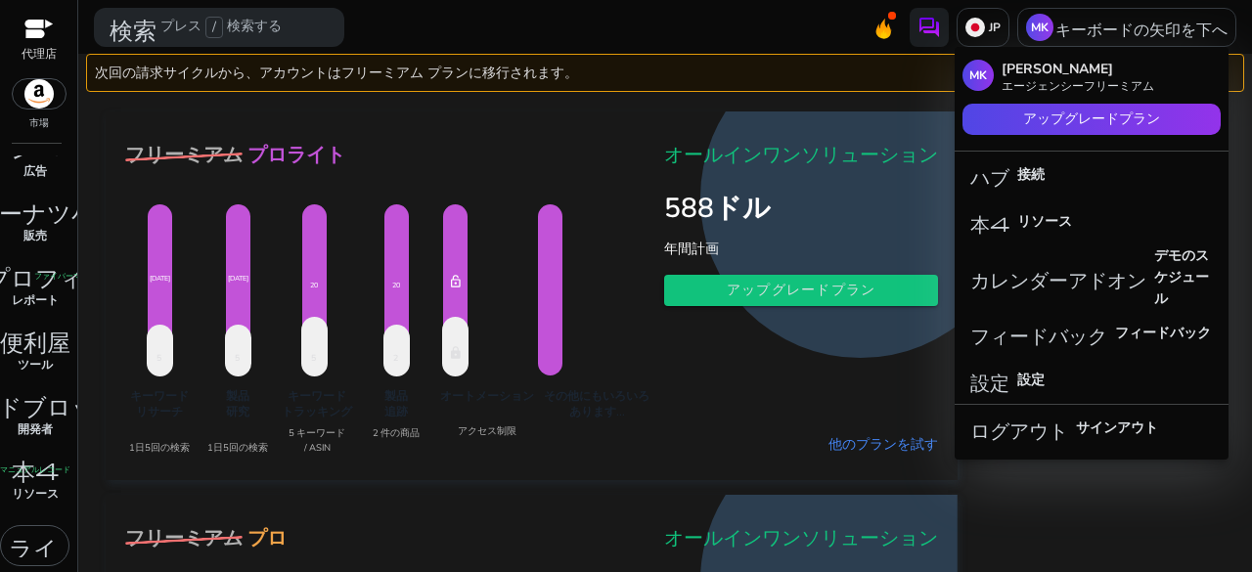
click at [987, 73] on p "MK" at bounding box center [977, 75] width 31 height 31
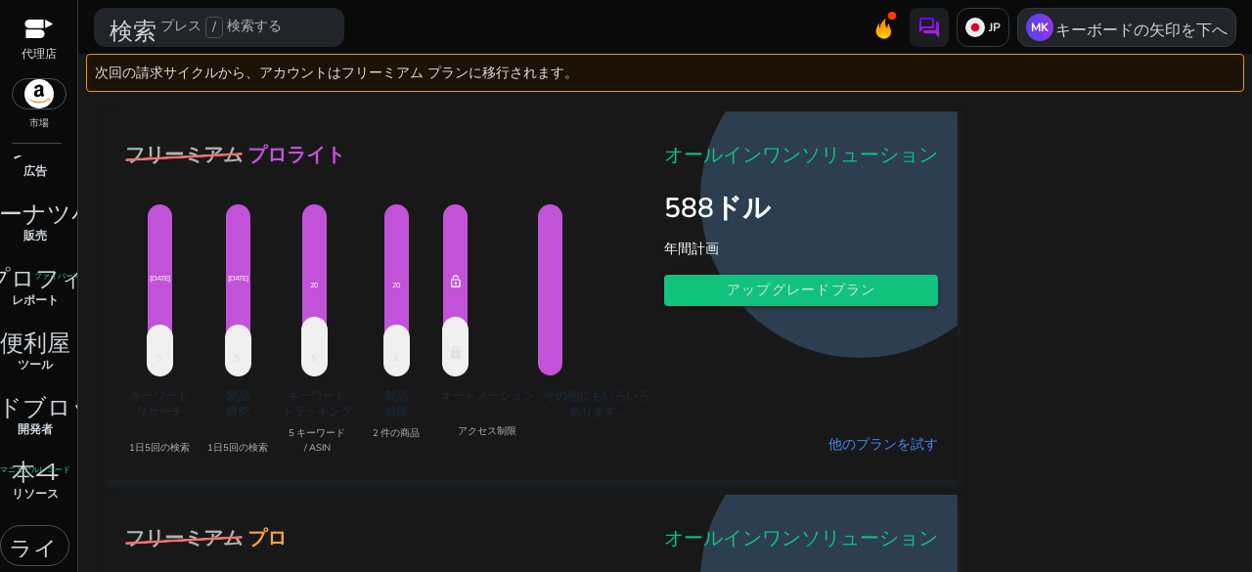
click at [1062, 24] on font "キーボードの矢印を下へ" at bounding box center [1141, 28] width 172 height 20
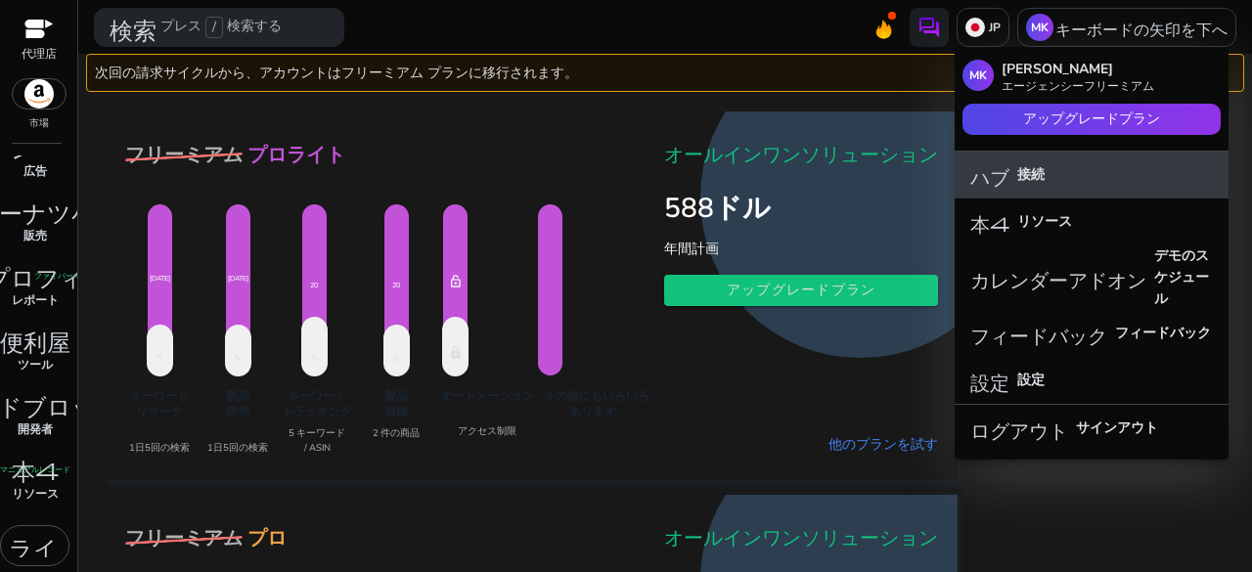
click at [1026, 168] on font "接続" at bounding box center [1030, 174] width 27 height 19
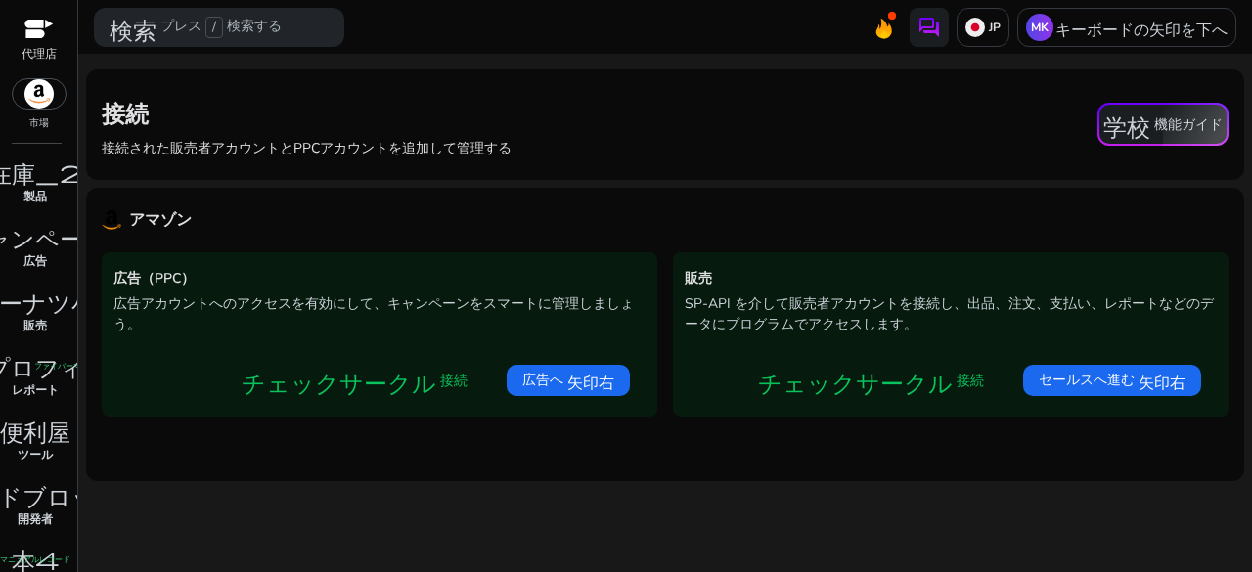
click at [35, 26] on div at bounding box center [38, 31] width 29 height 22
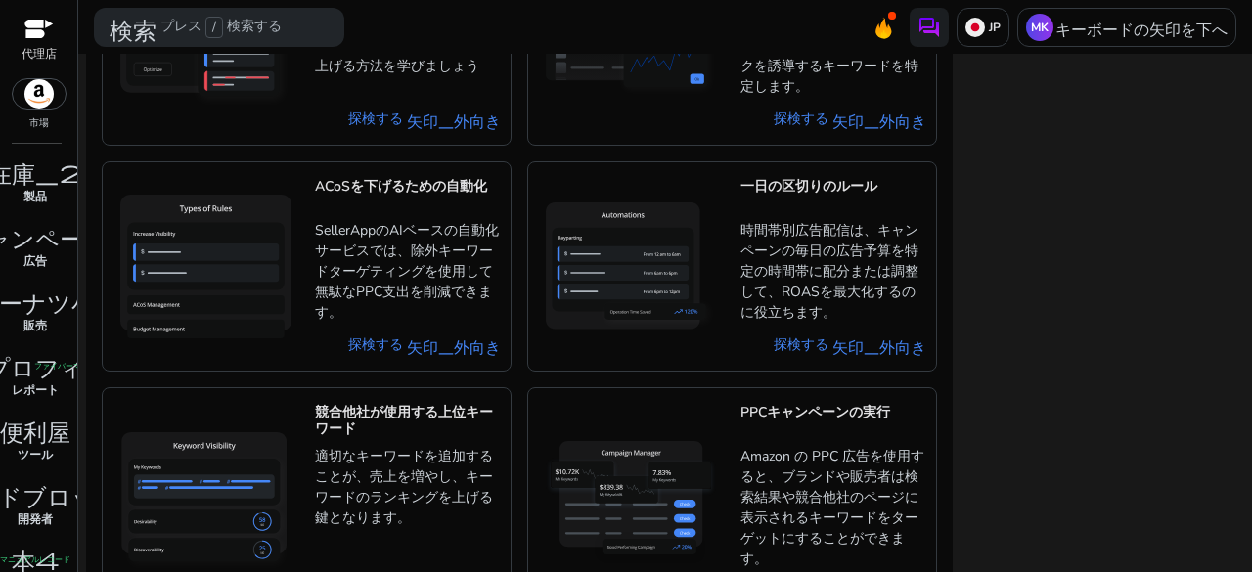
scroll to position [1215, 0]
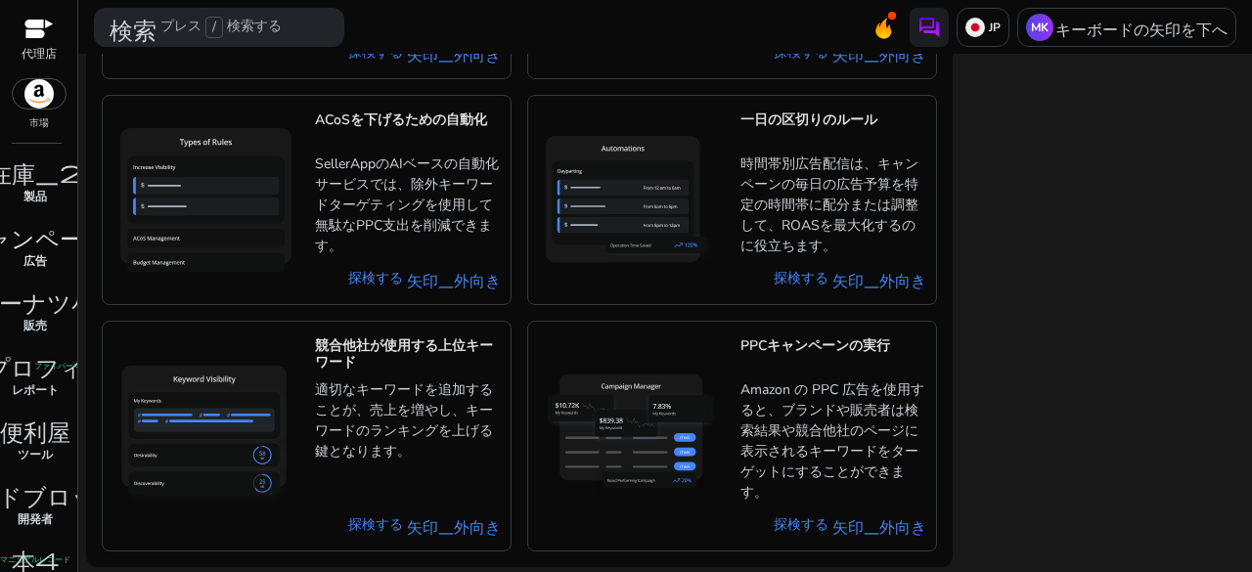
click at [34, 241] on font "キャンペーン" at bounding box center [35, 235] width 146 height 27
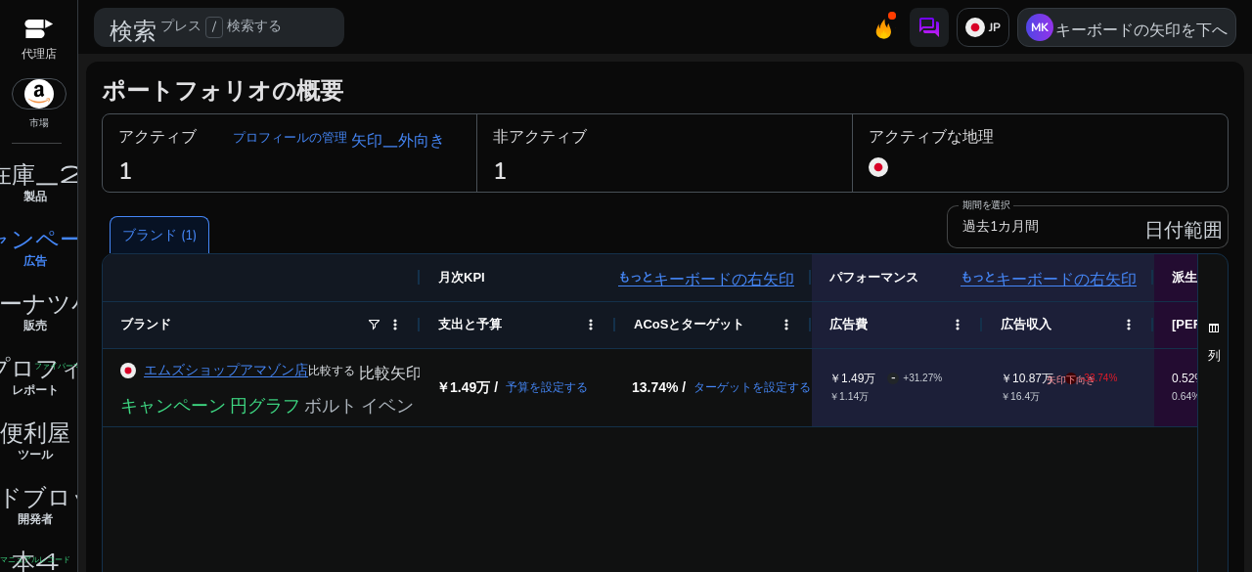
click at [1102, 22] on font "キーボードの矢印を下へ" at bounding box center [1141, 28] width 172 height 20
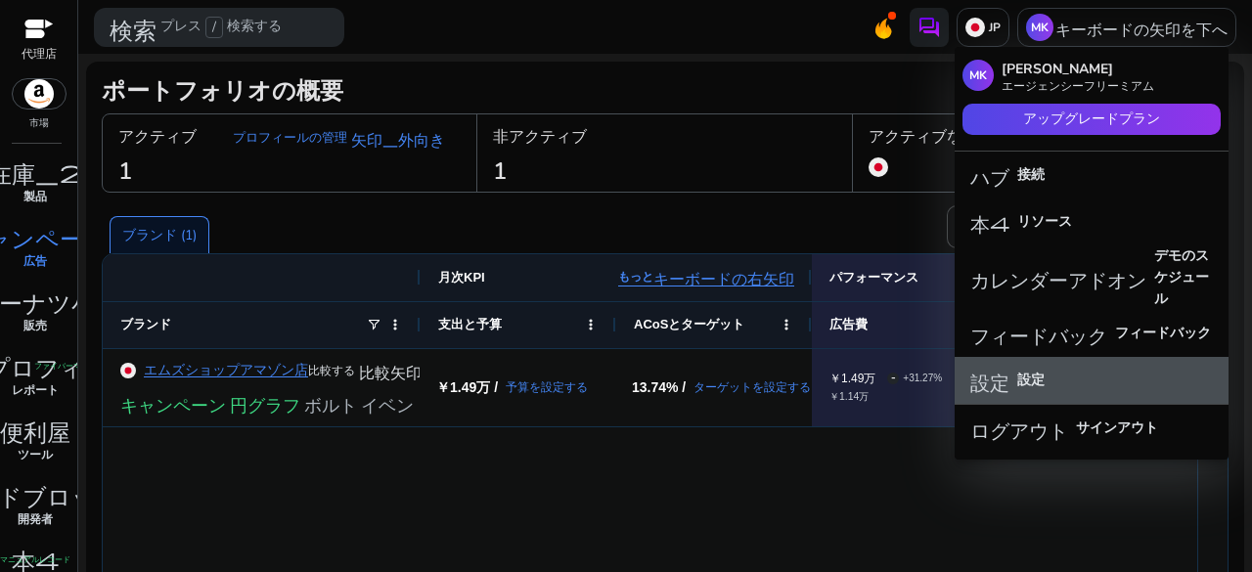
click at [1109, 375] on span "設定 設定" at bounding box center [1091, 381] width 243 height 22
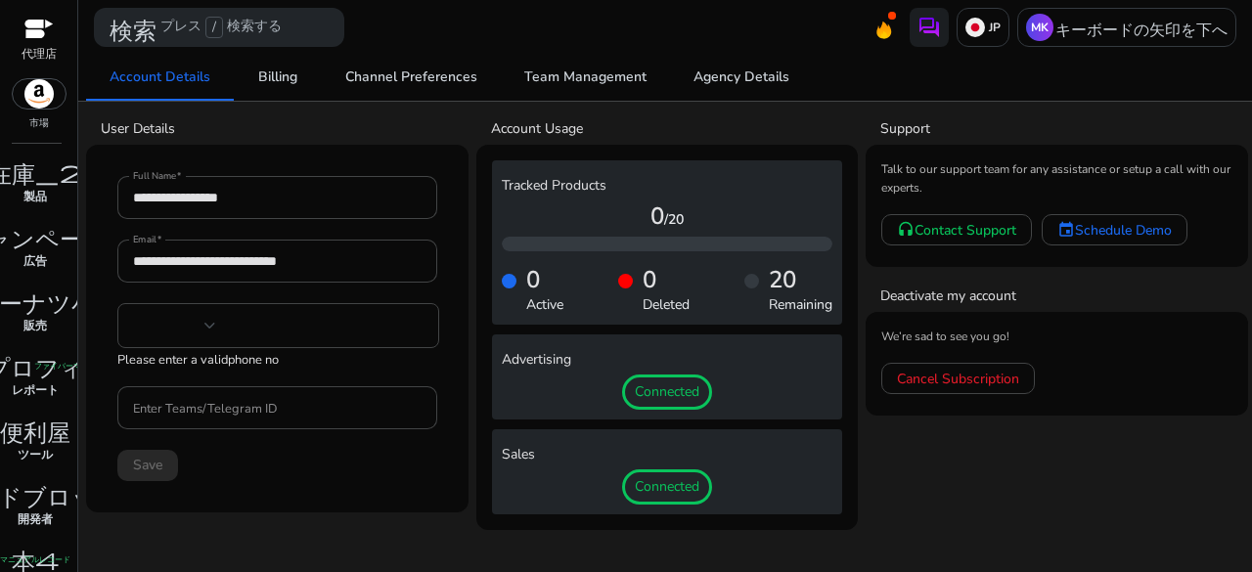
type input "***"
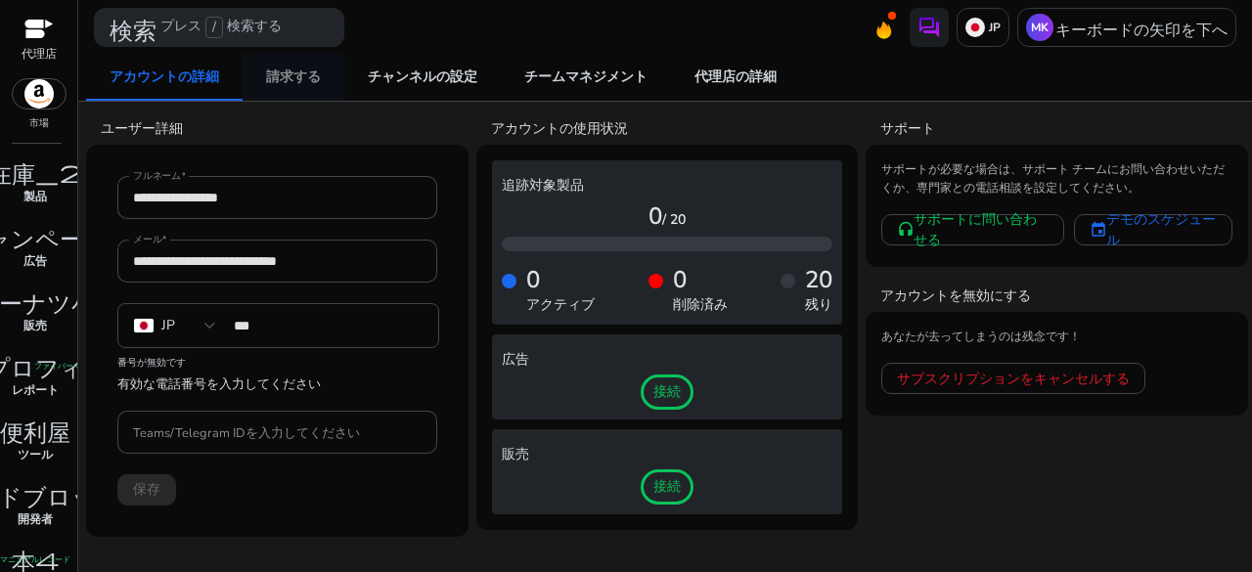
click at [320, 86] on span "請求する" at bounding box center [293, 77] width 55 height 47
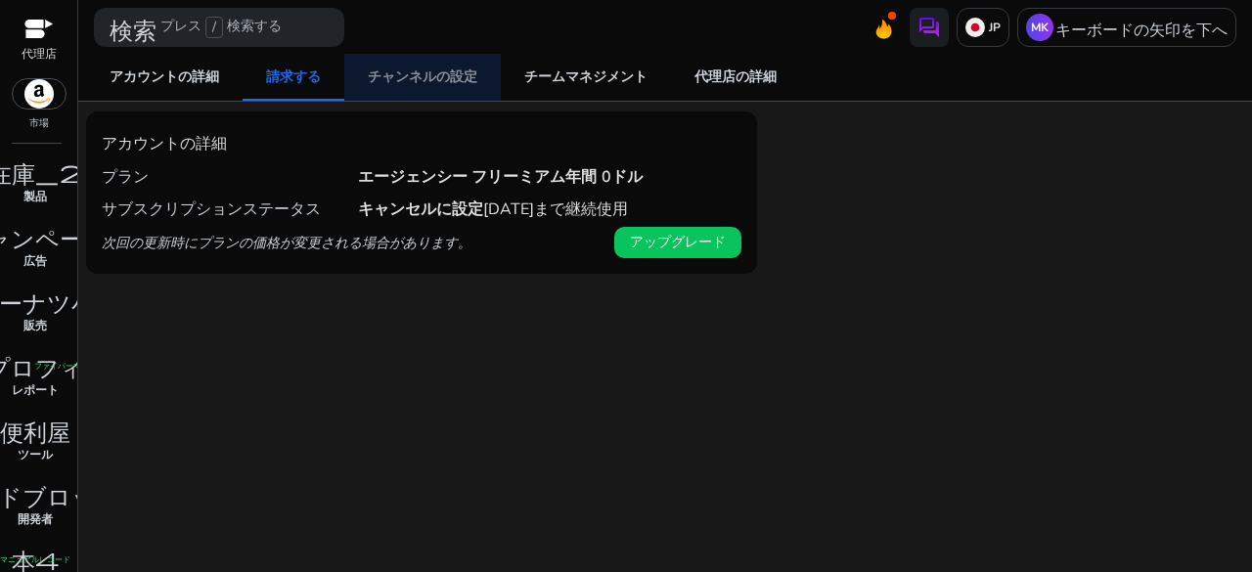
click at [401, 72] on font "チャンネルの設定" at bounding box center [423, 76] width 110 height 19
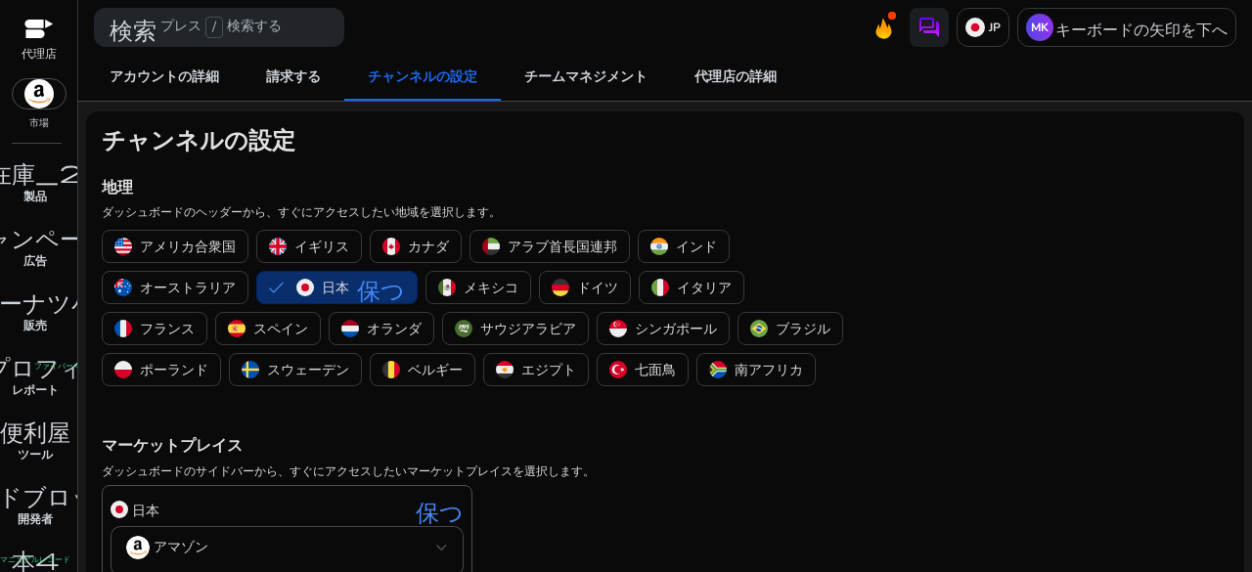
click at [301, 279] on img "button" at bounding box center [305, 288] width 18 height 18
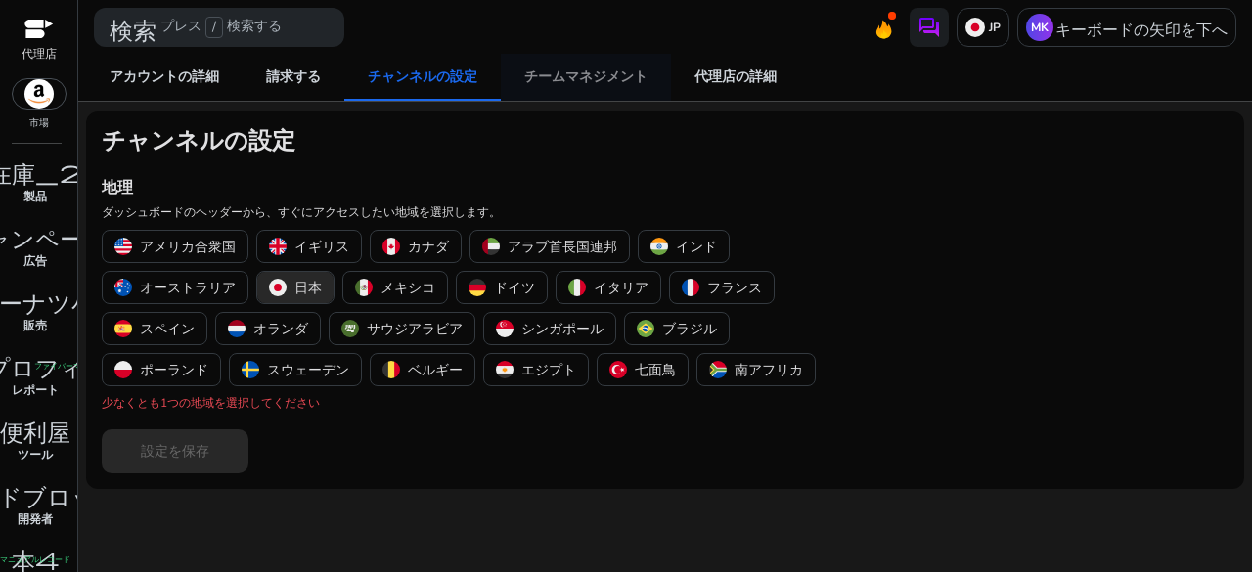
click at [542, 97] on span "チームマネジメント" at bounding box center [585, 77] width 123 height 47
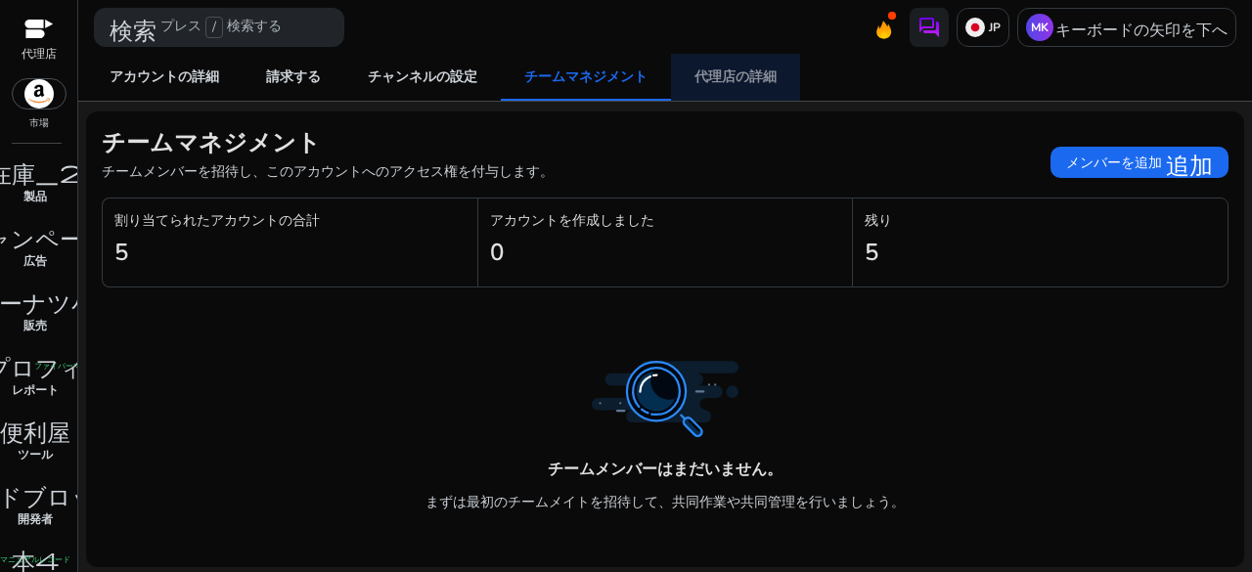
click at [754, 79] on font "代理店の詳細" at bounding box center [735, 76] width 82 height 19
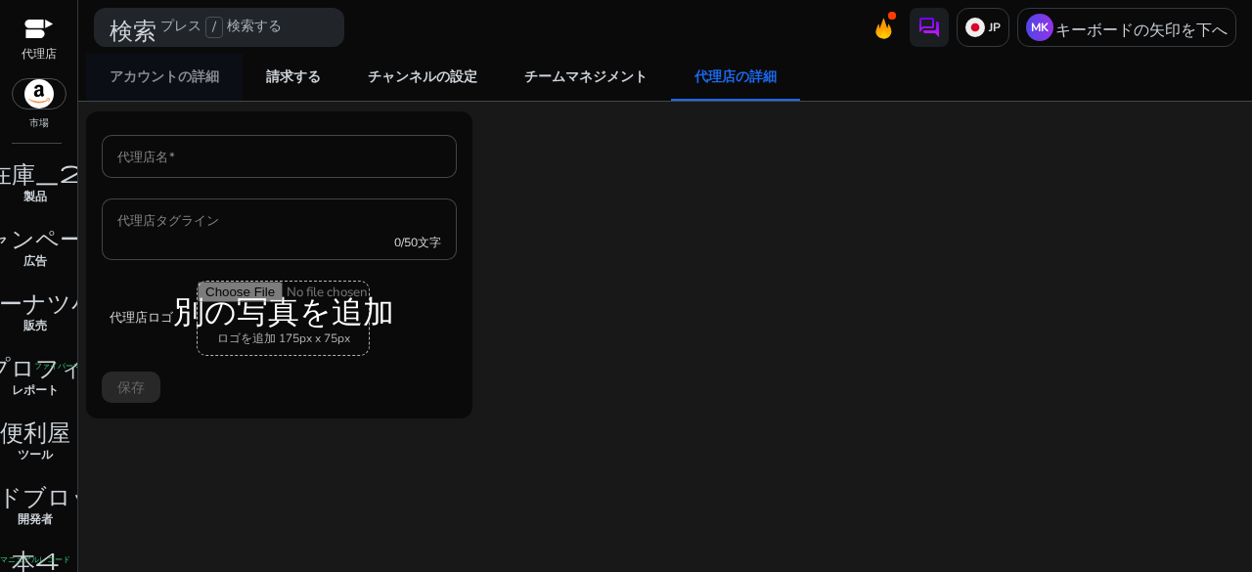
click at [168, 67] on font "アカウントの詳細" at bounding box center [165, 76] width 110 height 19
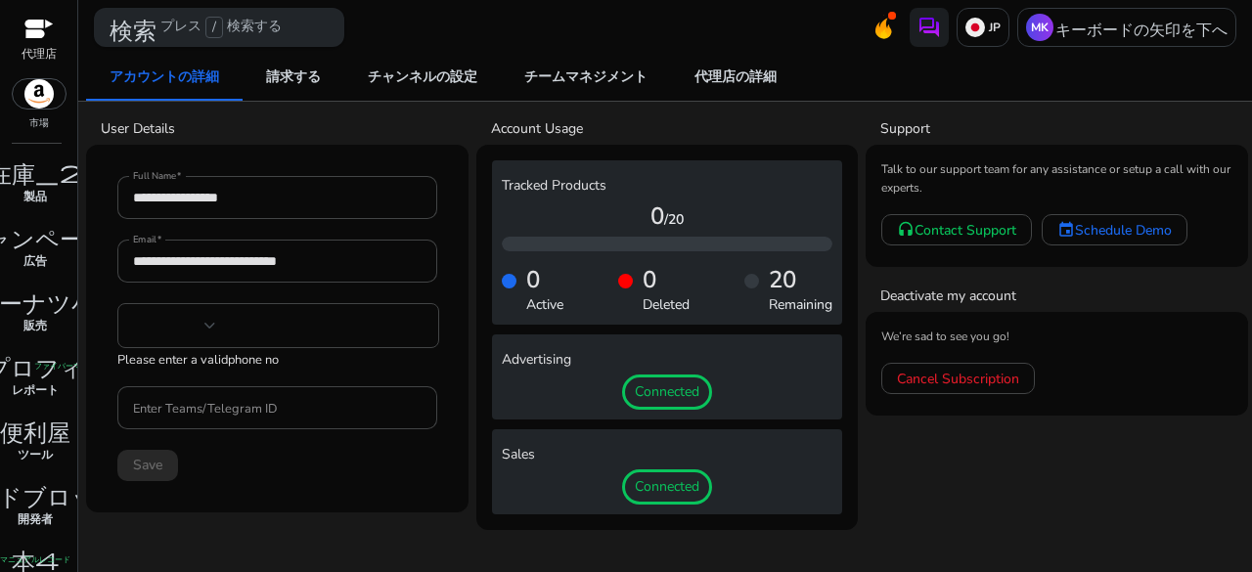
type input "***"
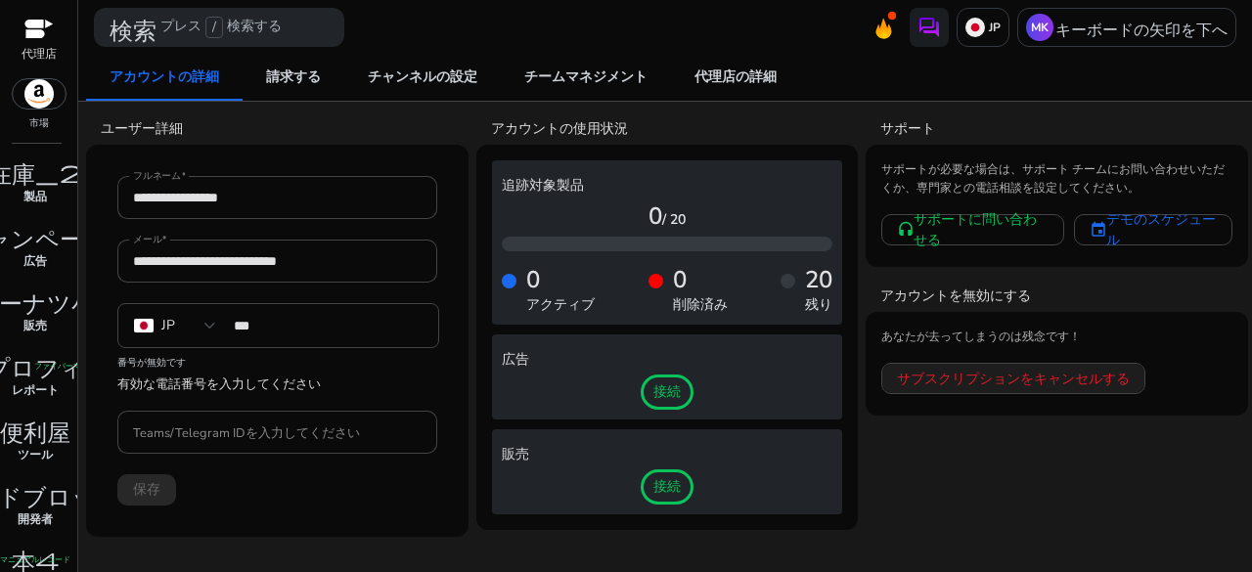
click at [971, 375] on font "サブスクリプションをキャンセルする" at bounding box center [1013, 379] width 233 height 19
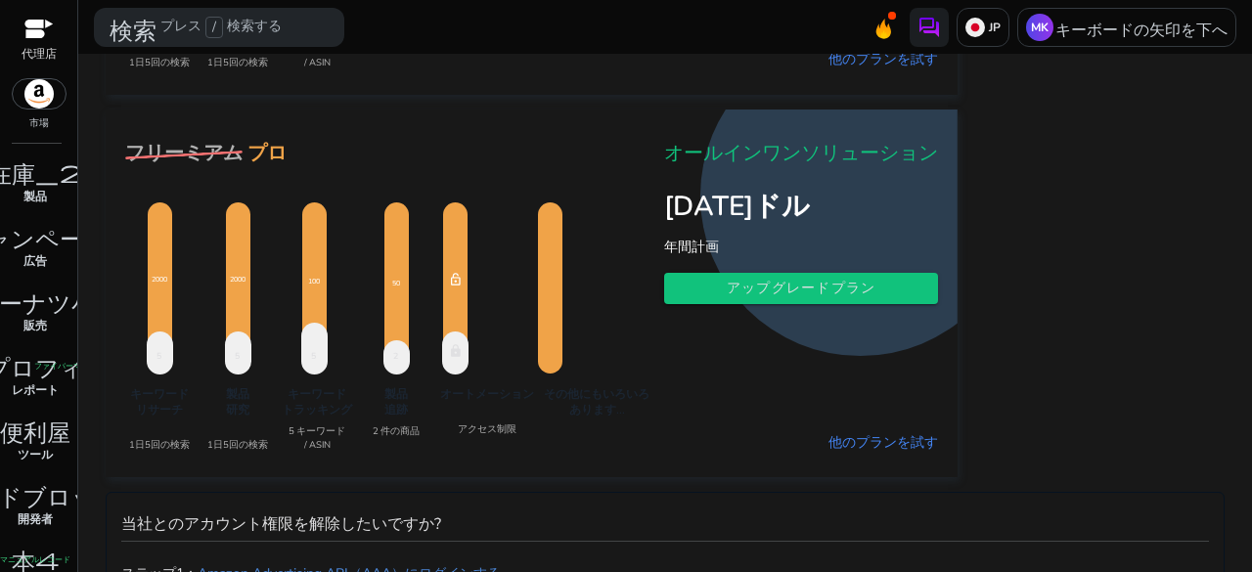
scroll to position [548, 0]
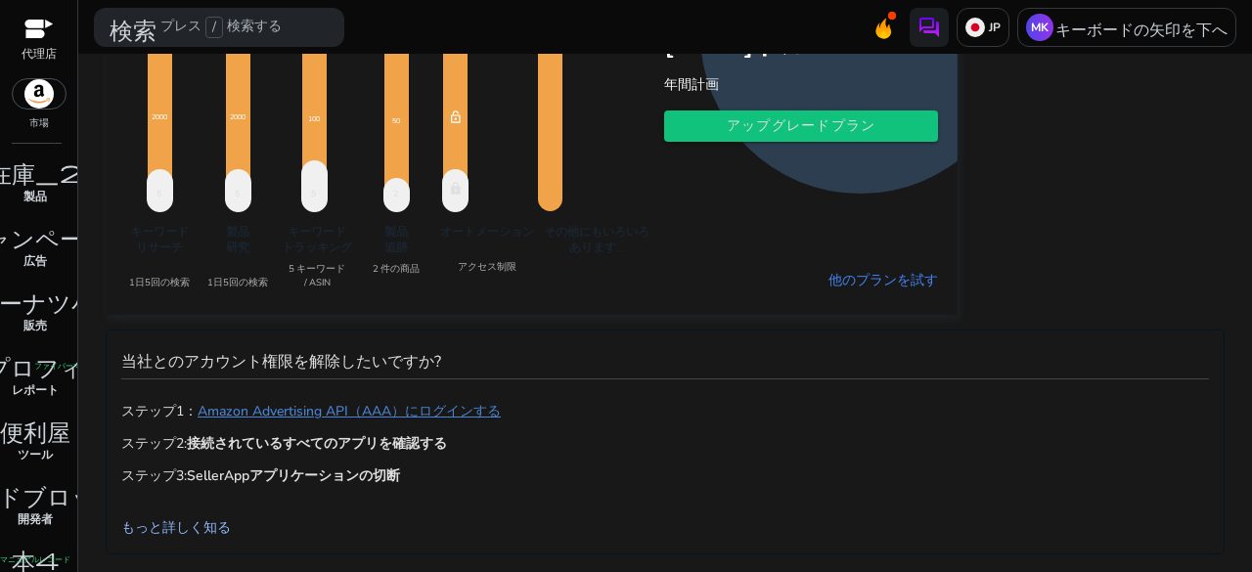
click at [177, 529] on font "もっと詳しく知る" at bounding box center [176, 527] width 110 height 19
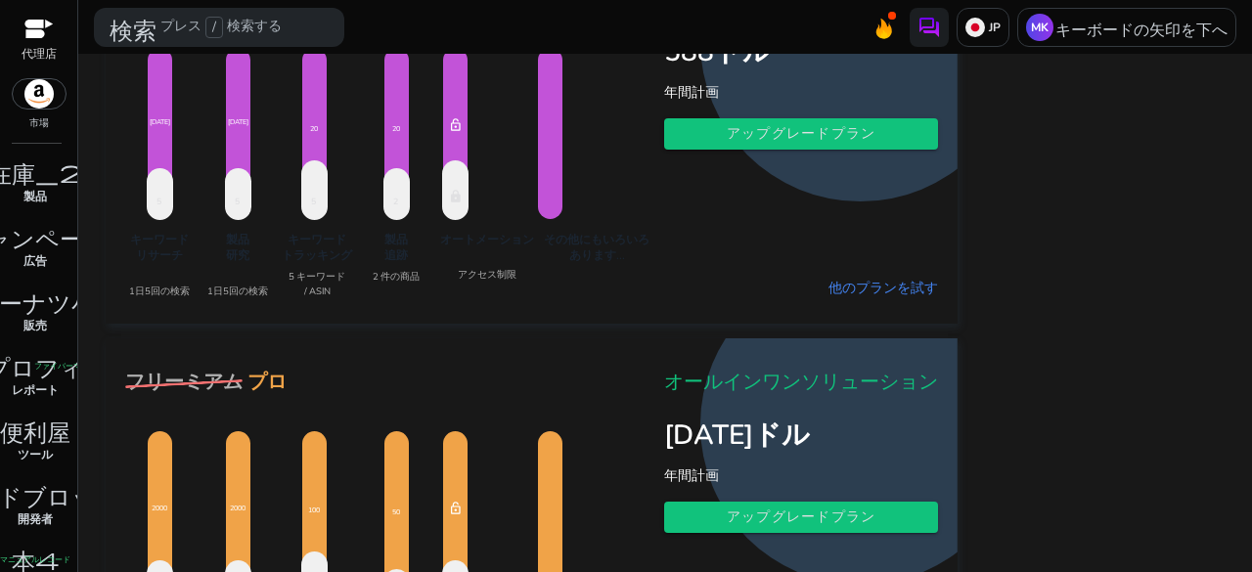
scroll to position [0, 0]
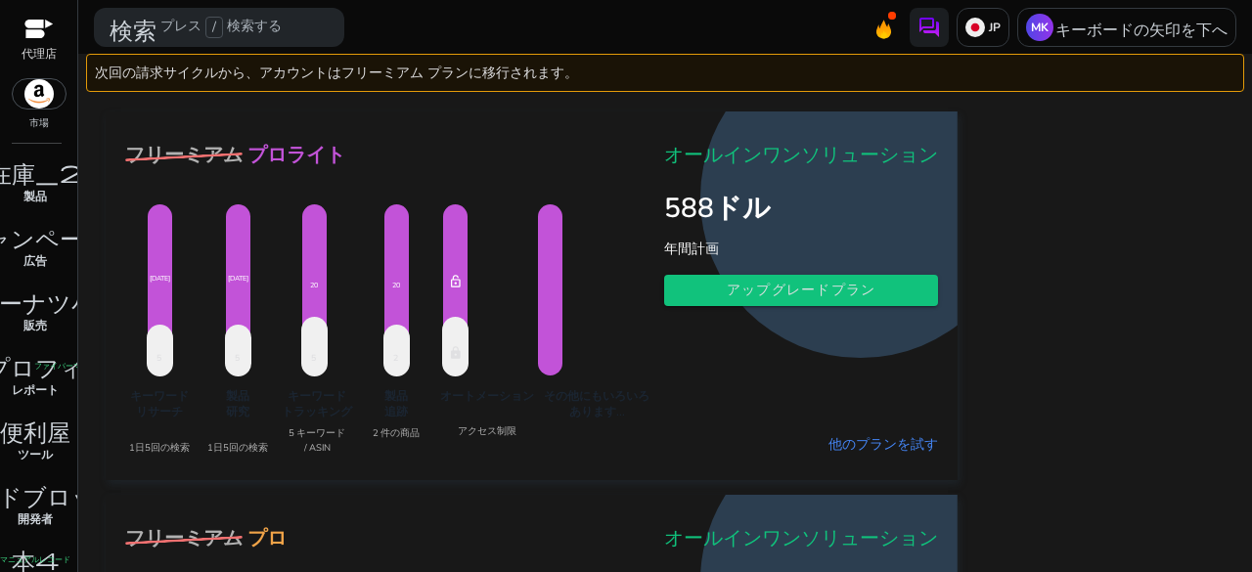
click at [1095, 49] on mat-toolbar "検索 プレス / 検索する JP MK キーボードの矢印を下へ" at bounding box center [665, 27] width 1174 height 54
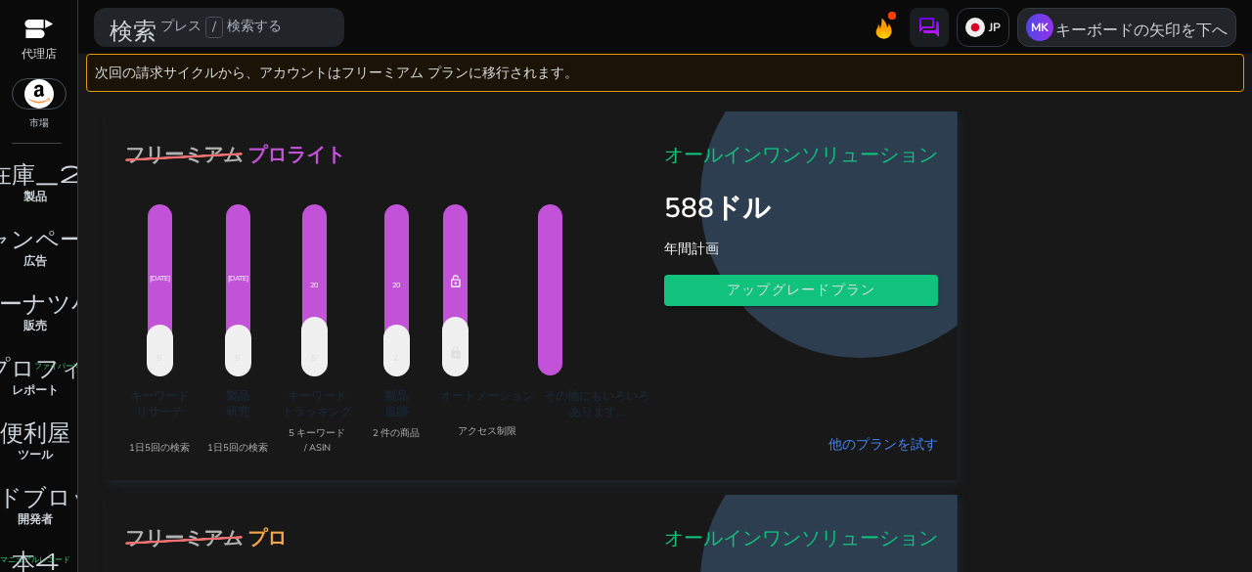
click at [1095, 43] on div "MK キーボードの矢印を下へ" at bounding box center [1126, 27] width 219 height 39
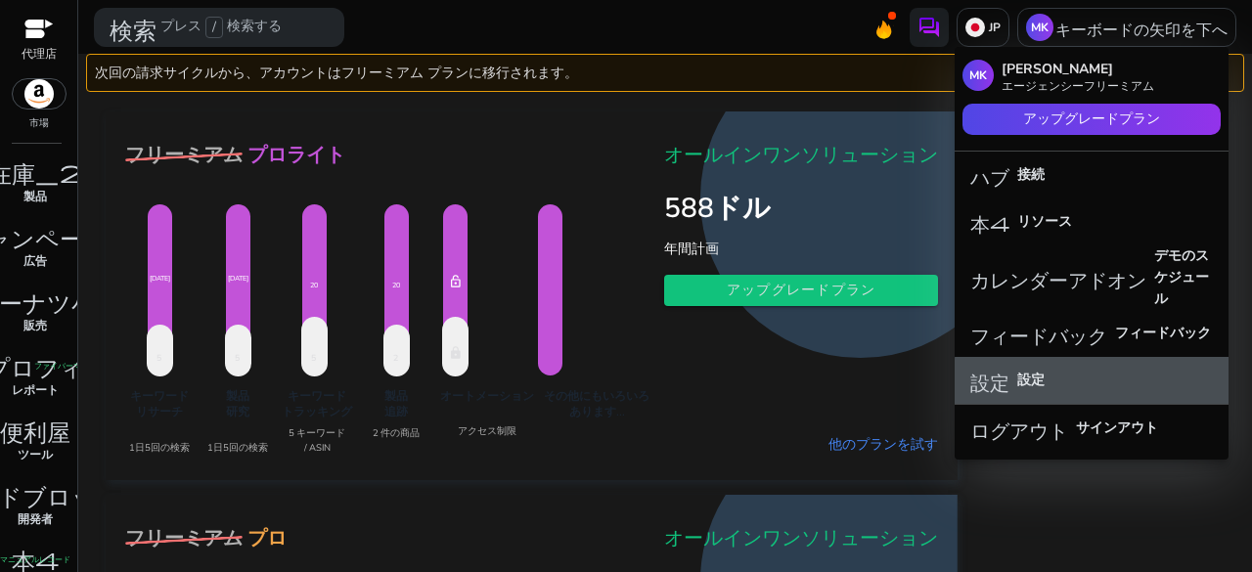
click at [1092, 394] on button "設定 設定" at bounding box center [1091, 380] width 274 height 47
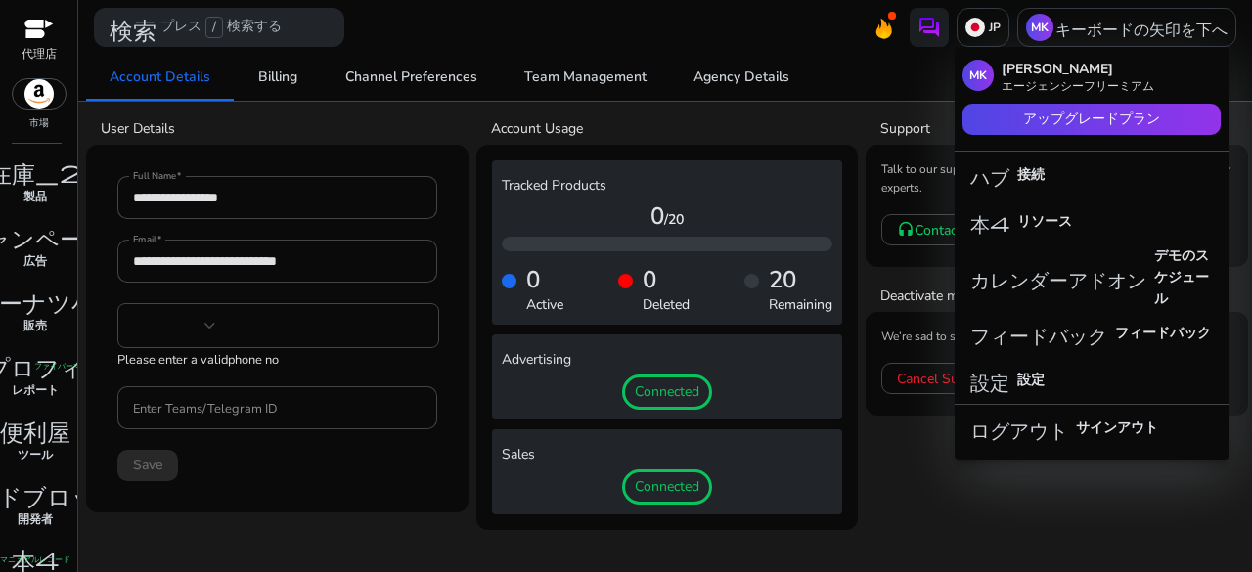
type input "***"
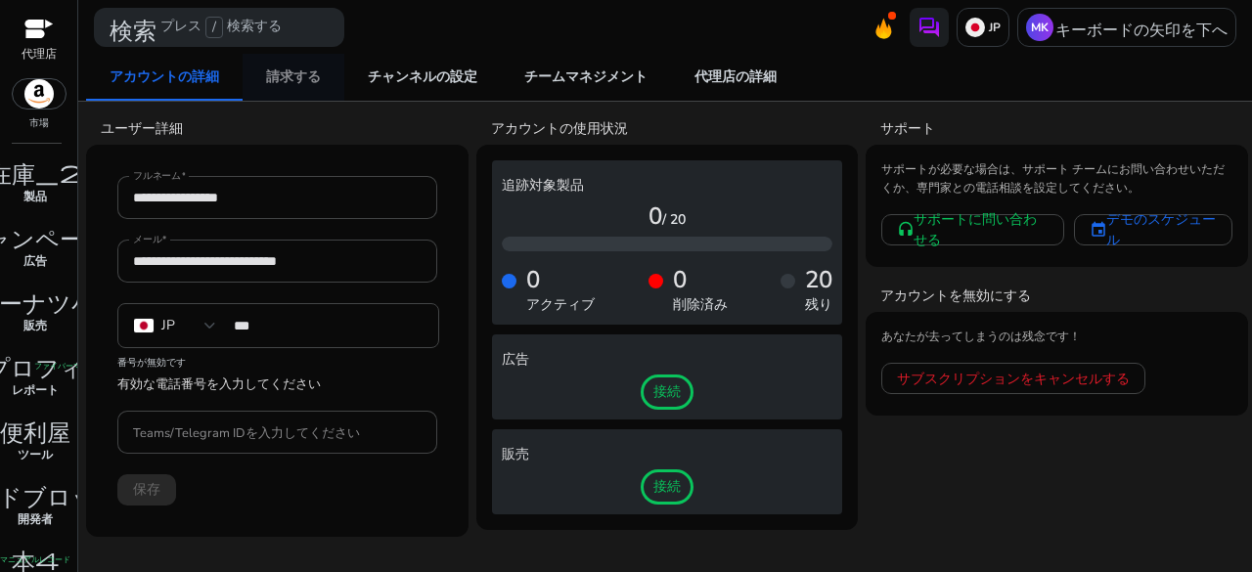
click at [328, 71] on link "請求する" at bounding box center [294, 77] width 102 height 47
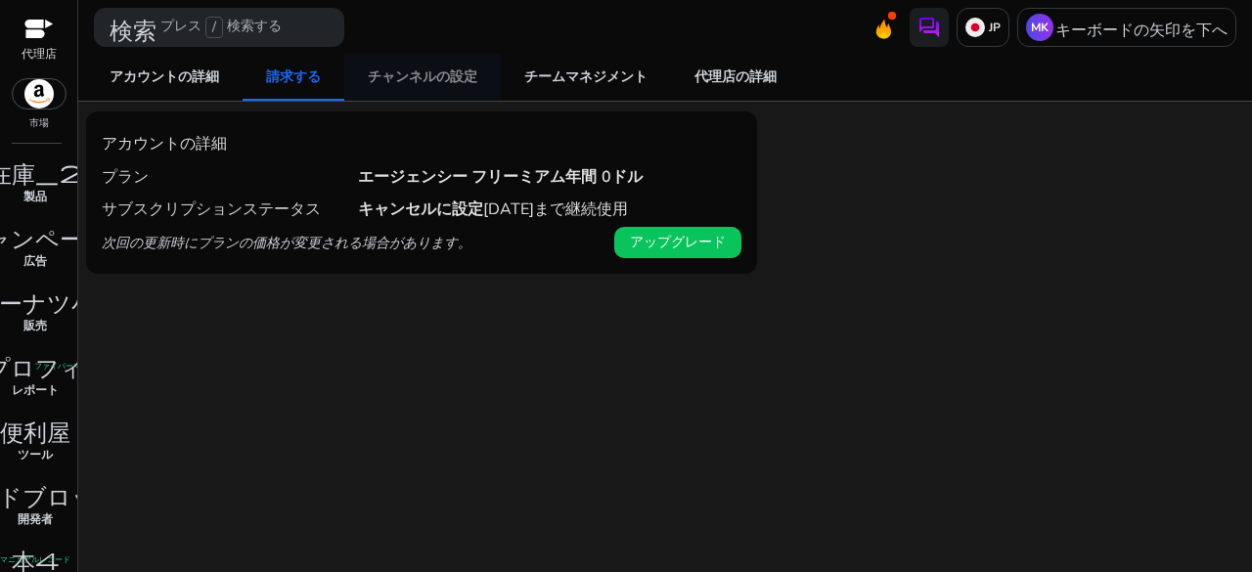
click at [444, 73] on font "チャンネルの設定" at bounding box center [423, 76] width 110 height 19
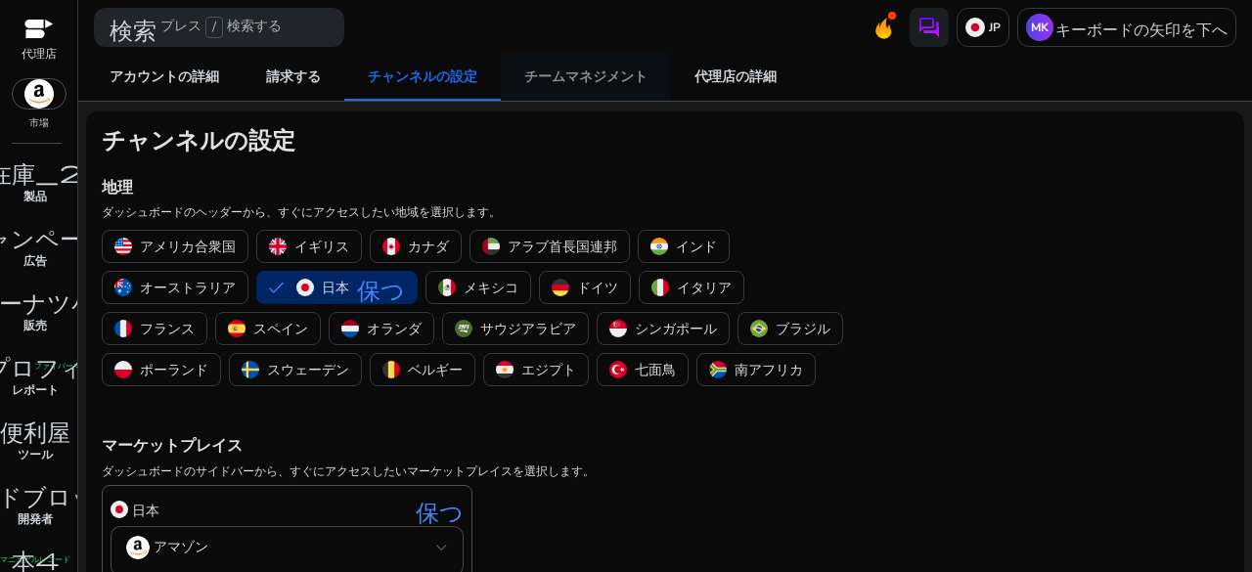
click at [540, 77] on font "チームマネジメント" at bounding box center [585, 76] width 123 height 19
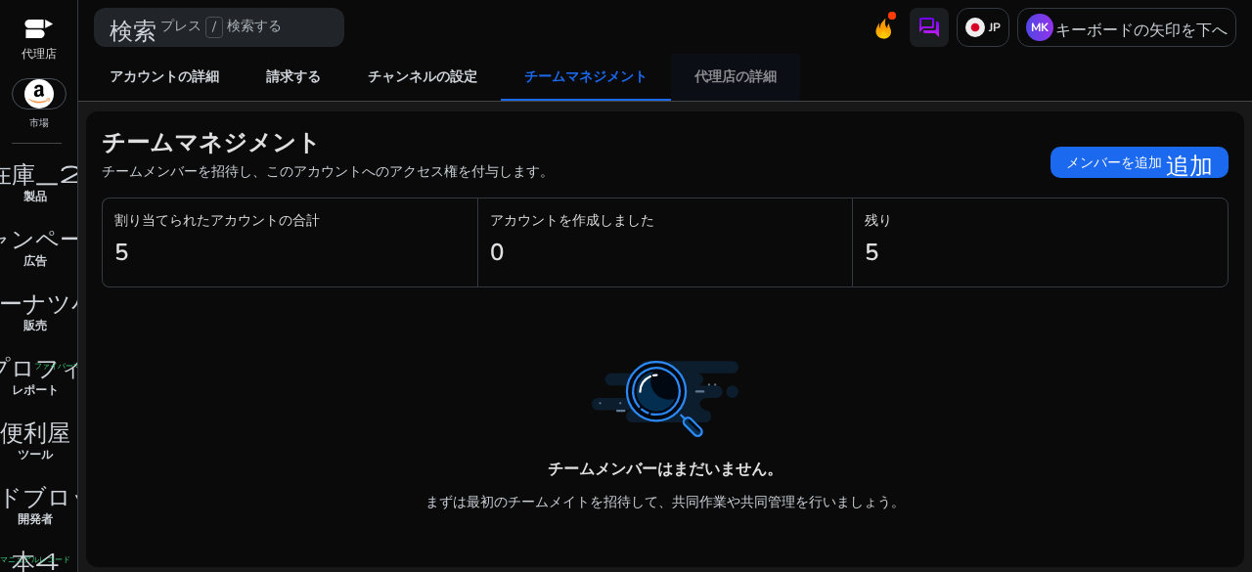
click at [730, 80] on font "代理店の詳細" at bounding box center [735, 76] width 82 height 19
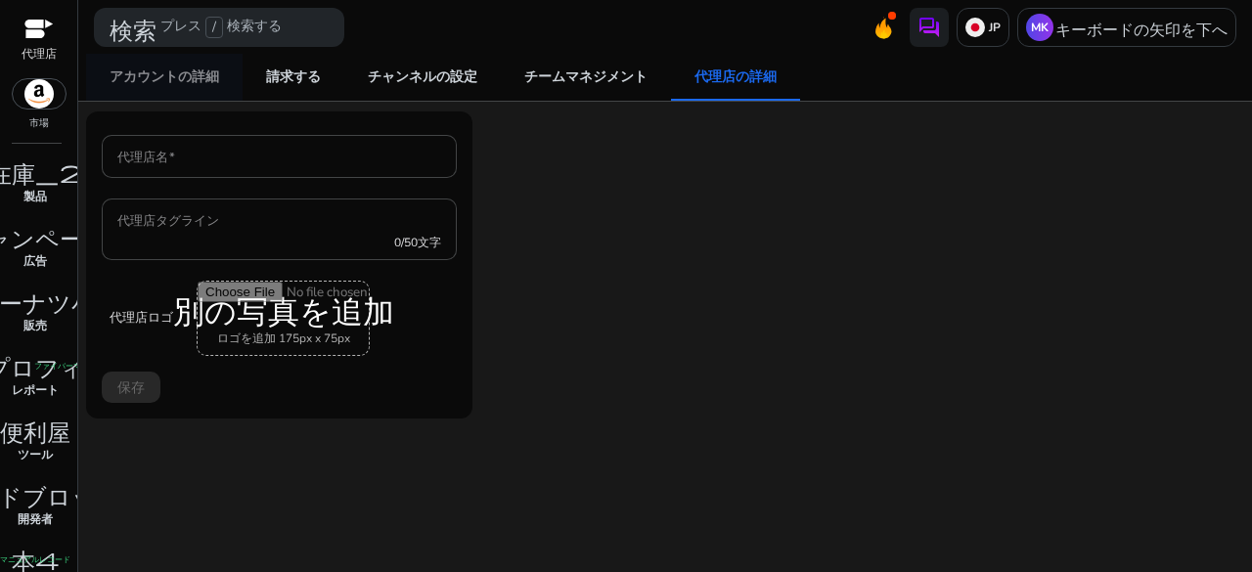
click at [206, 89] on span "アカウントの詳細" at bounding box center [165, 77] width 110 height 47
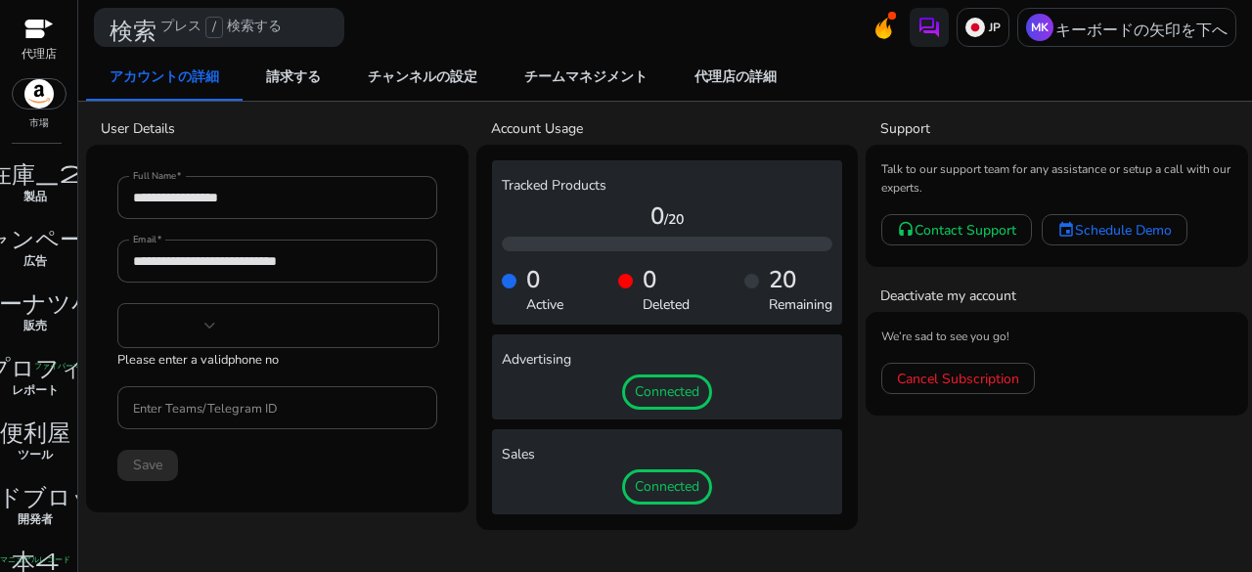
type input "***"
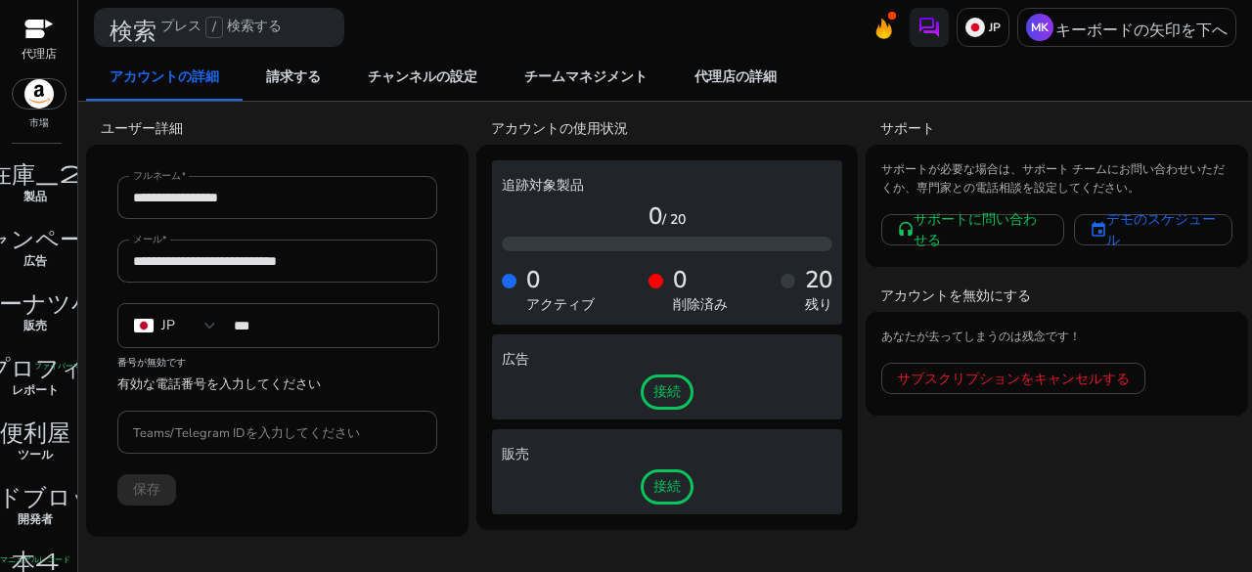
click at [1060, 47] on mat-toolbar "検索 プレス / 検索する JP MK キーボードの矢印を下へ" at bounding box center [665, 27] width 1174 height 54
click at [1064, 38] on div "MK キーボードの矢印を下へ" at bounding box center [1126, 27] width 219 height 39
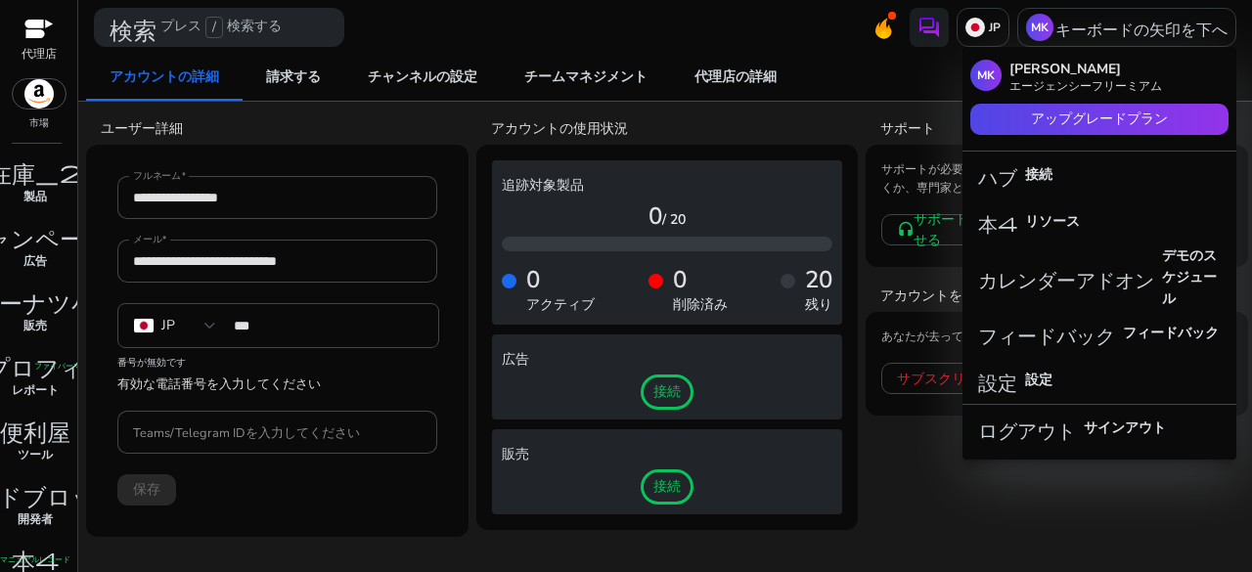
click at [1067, 75] on p "[PERSON_NAME]" at bounding box center [1085, 70] width 153 height 22
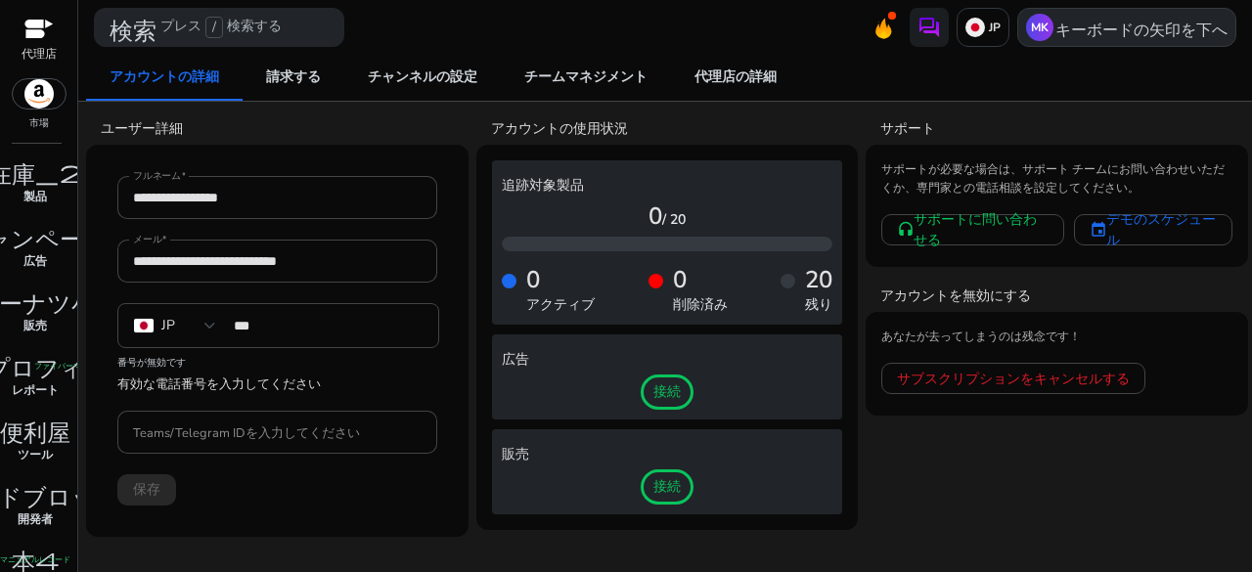
click at [1050, 28] on p "MK" at bounding box center [1039, 27] width 27 height 27
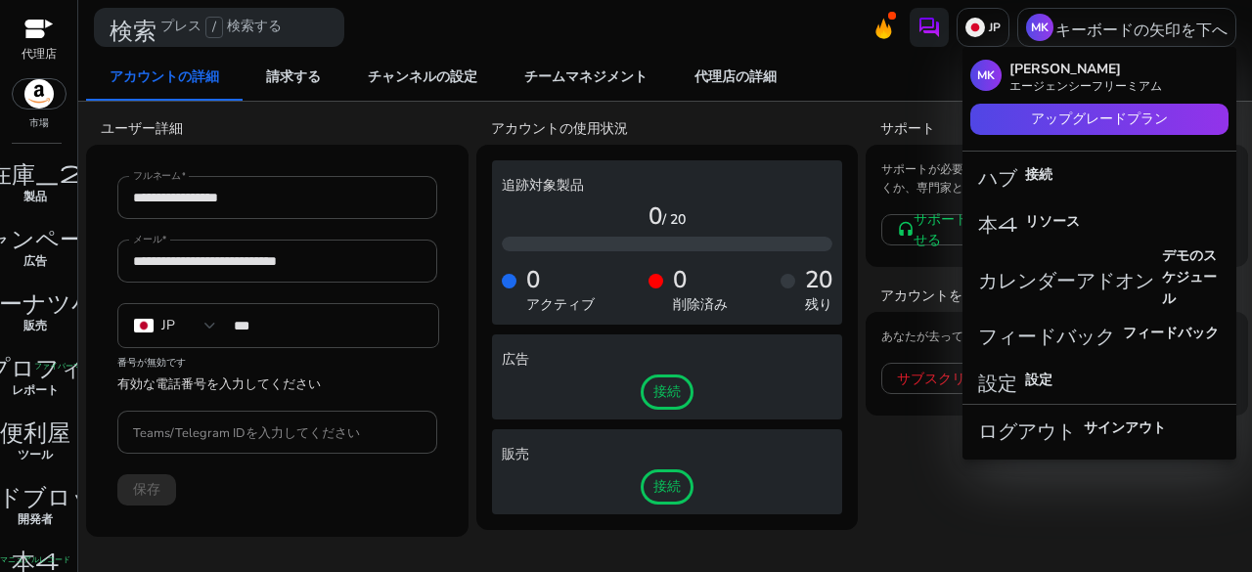
click at [910, 236] on div at bounding box center [626, 286] width 1252 height 572
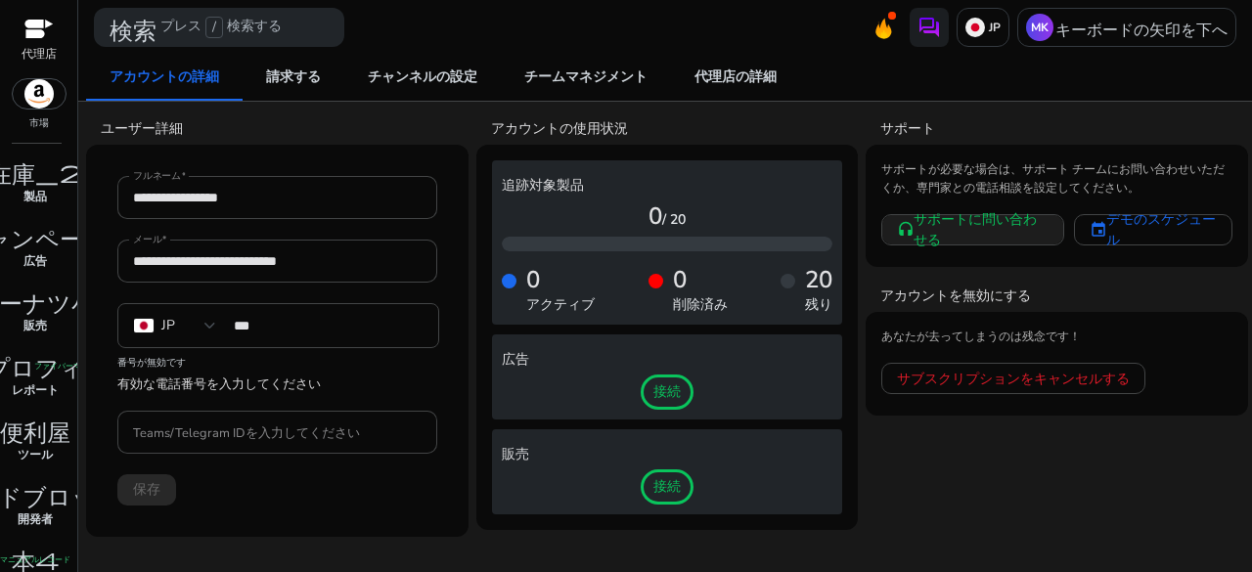
click at [911, 235] on mat-icon "headset" at bounding box center [905, 230] width 16 height 18
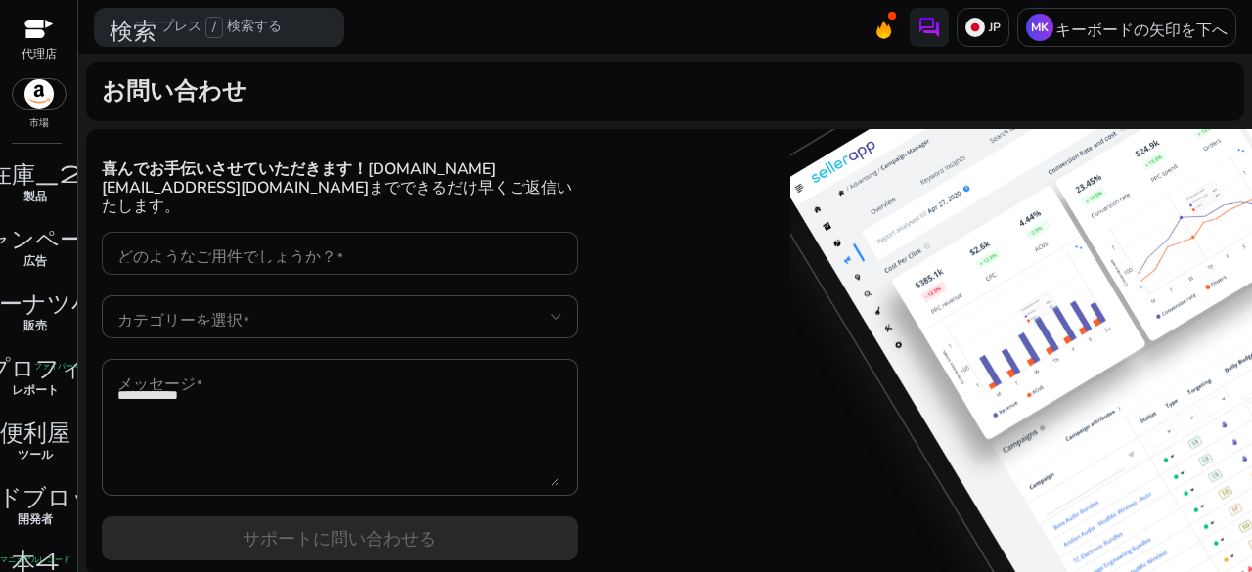
click at [357, 267] on div at bounding box center [339, 253] width 445 height 43
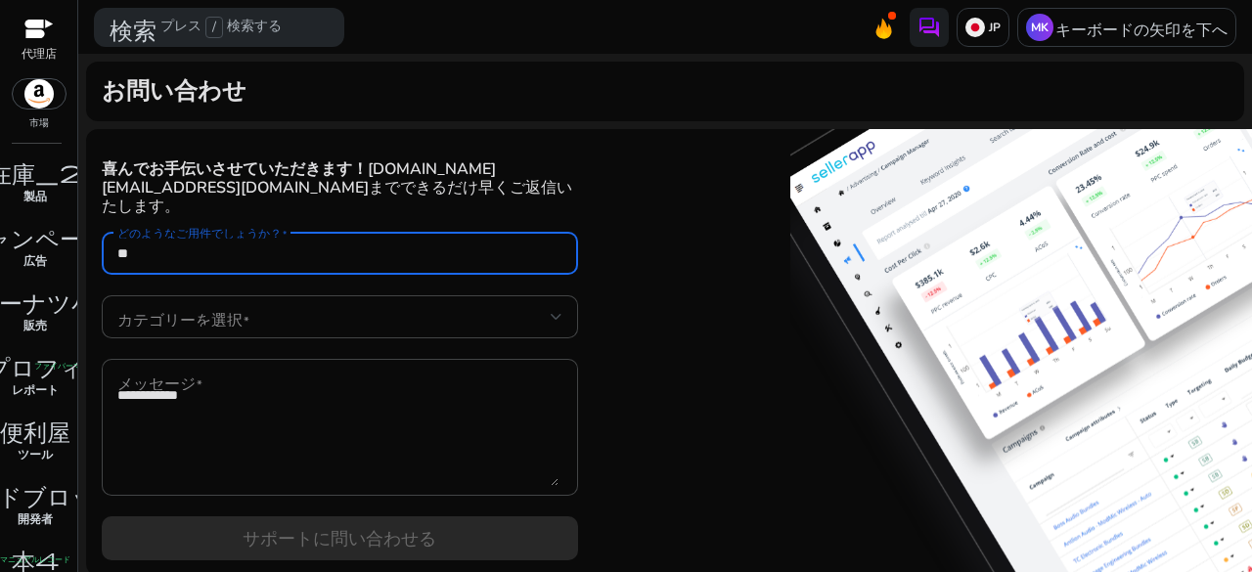
type input "*"
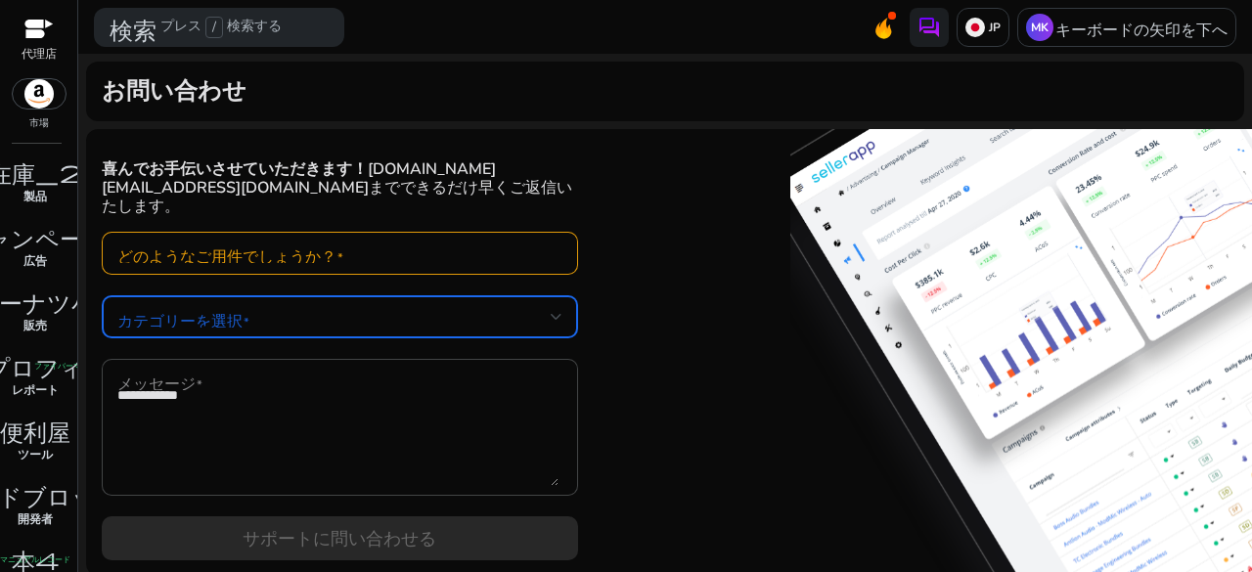
click at [491, 312] on span at bounding box center [333, 317] width 433 height 22
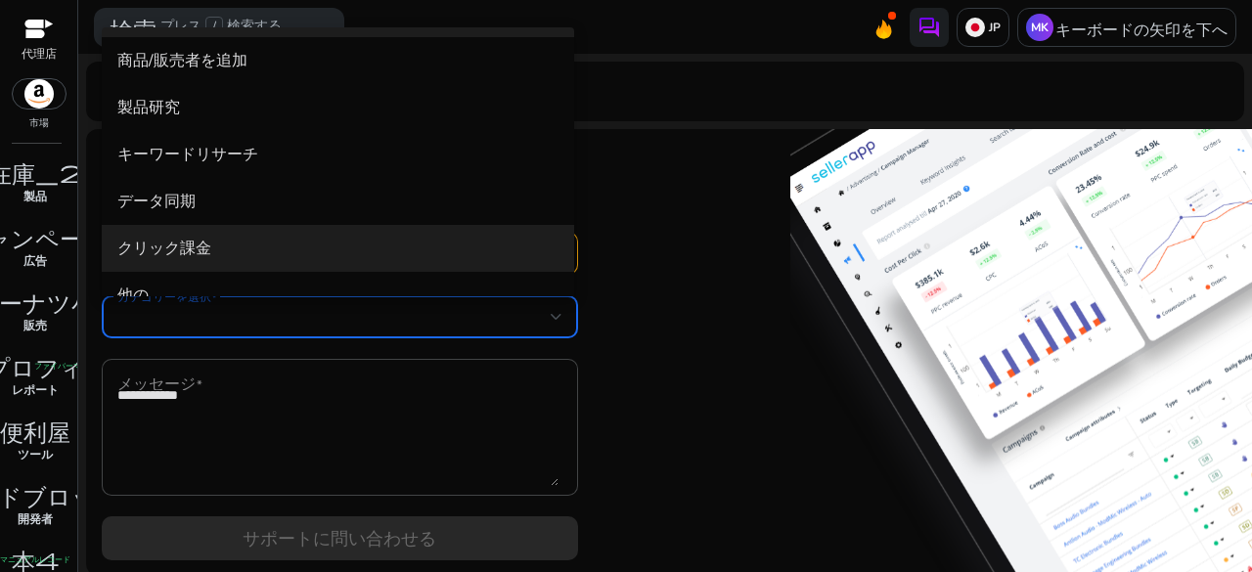
scroll to position [74, 0]
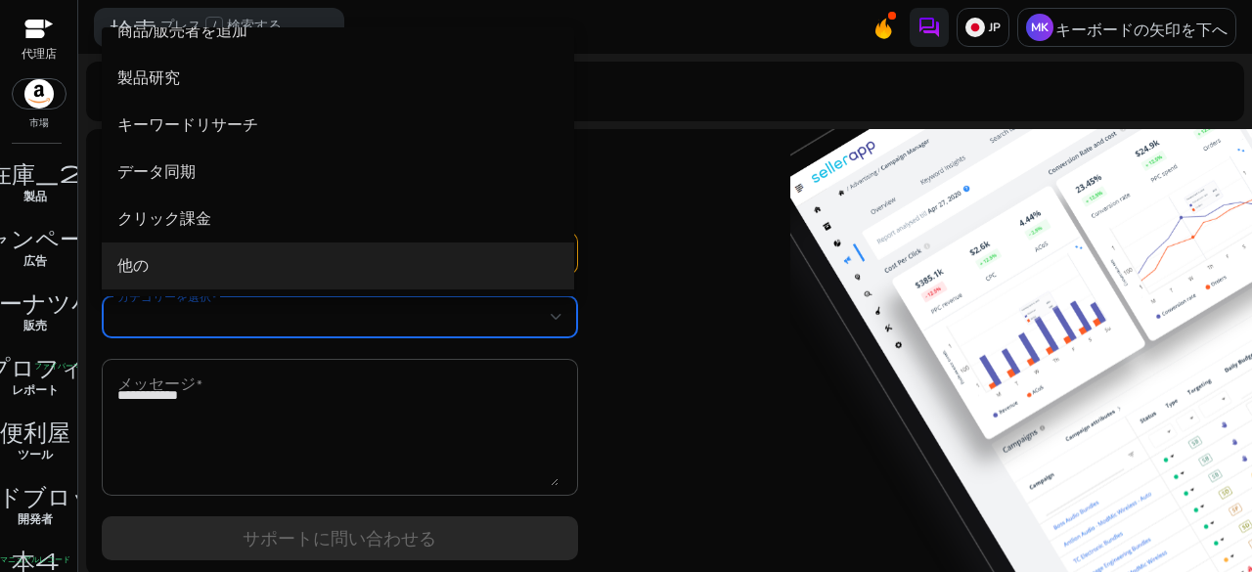
click at [311, 269] on span "他の" at bounding box center [337, 266] width 441 height 22
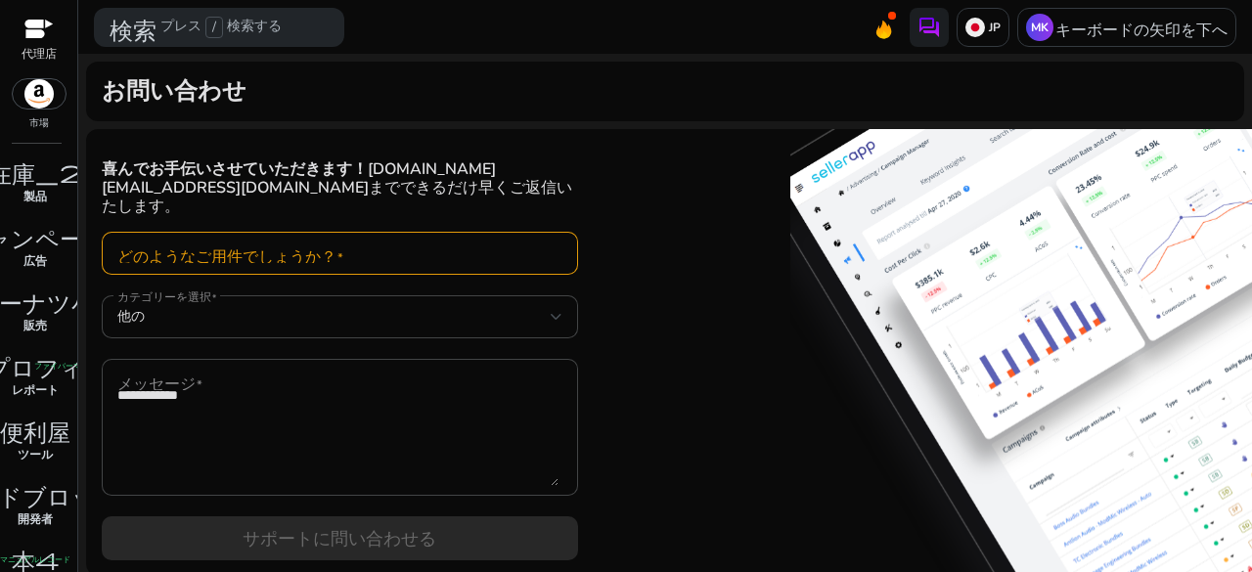
click at [314, 243] on input "どのようなご用件でしょうか？" at bounding box center [339, 254] width 445 height 22
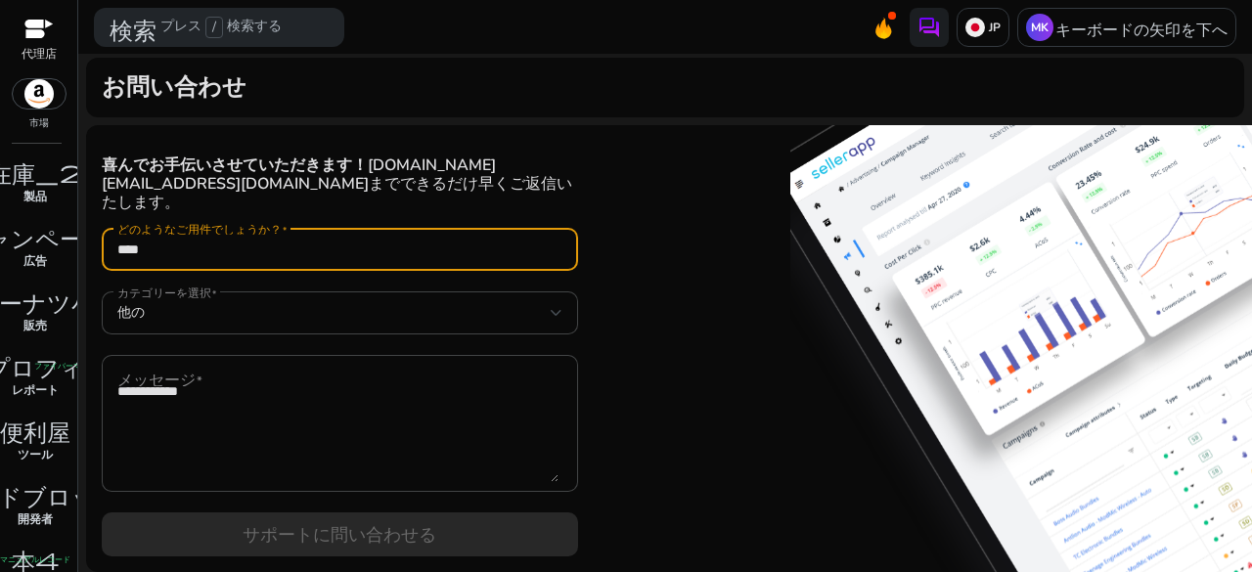
scroll to position [5, 0]
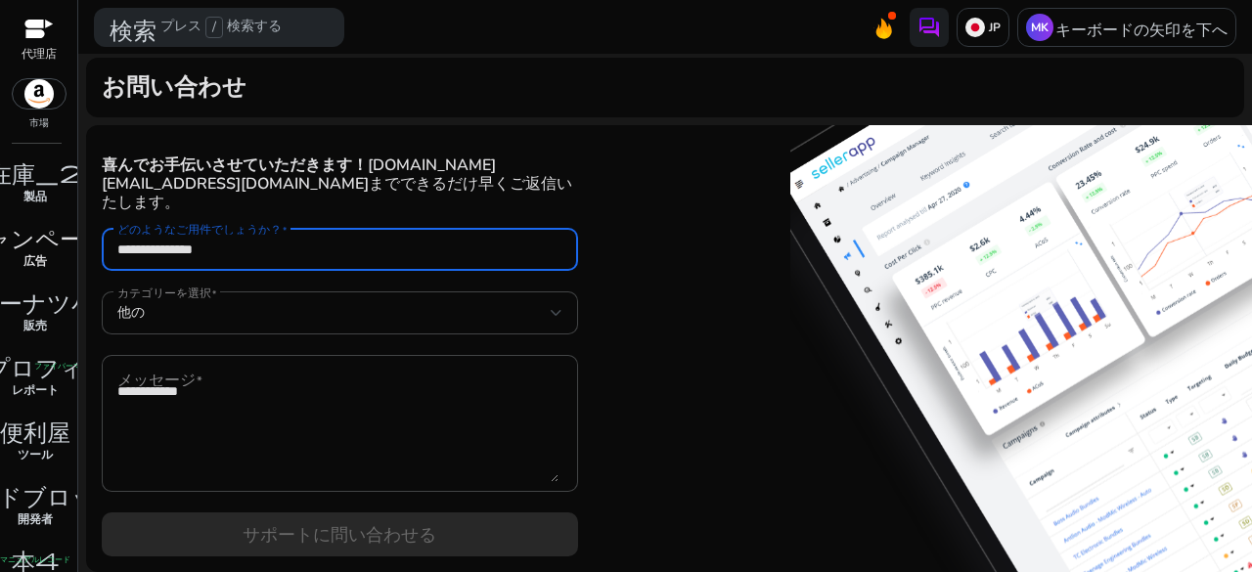
drag, startPoint x: 255, startPoint y: 247, endPoint x: 0, endPoint y: 247, distance: 255.2
click at [0, 247] on mat-sidenav-container "**********" at bounding box center [626, 286] width 1252 height 572
paste input "**********"
type input "**********"
click at [334, 402] on textarea "メッセージ" at bounding box center [337, 423] width 441 height 117
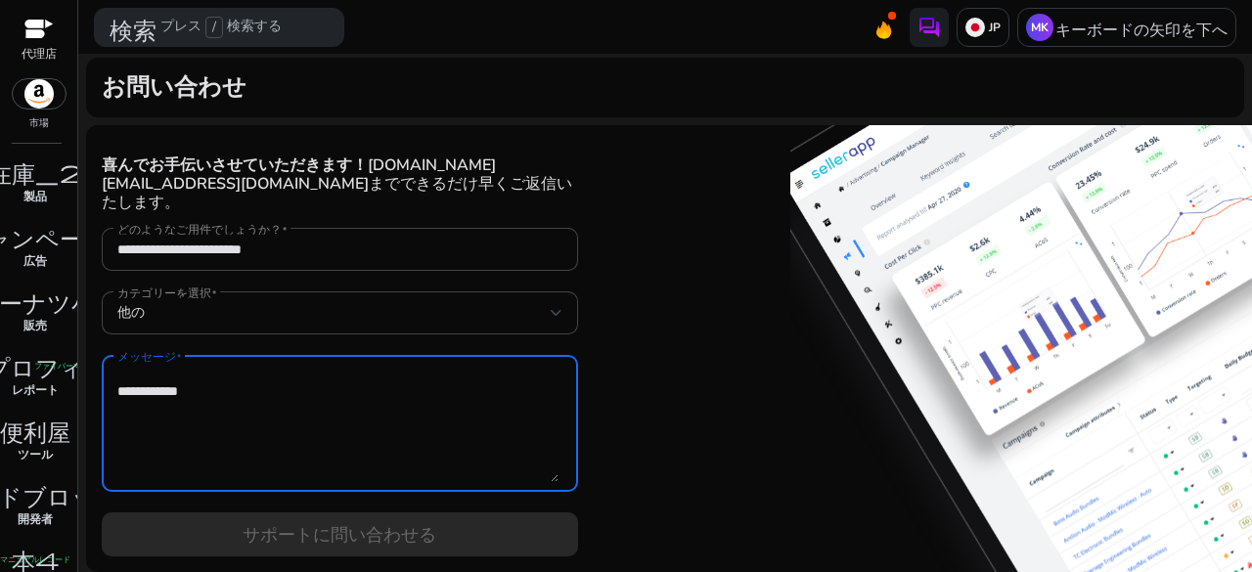
paste textarea "**********"
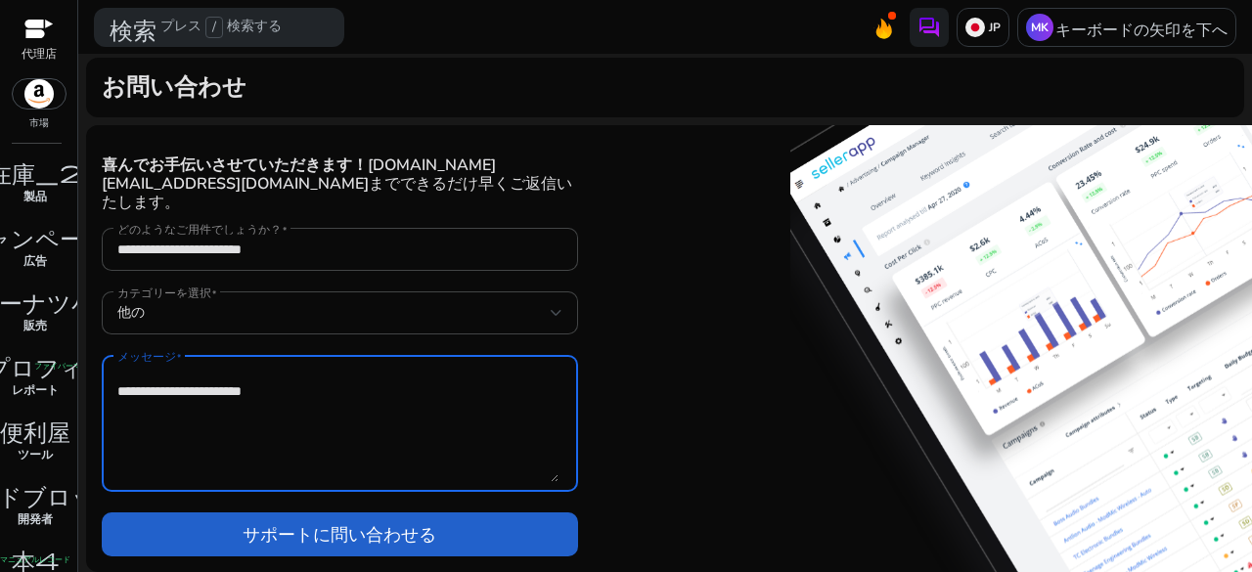
type textarea "**********"
click at [442, 516] on span at bounding box center [340, 534] width 476 height 47
